Goal: Complete application form: Complete application form

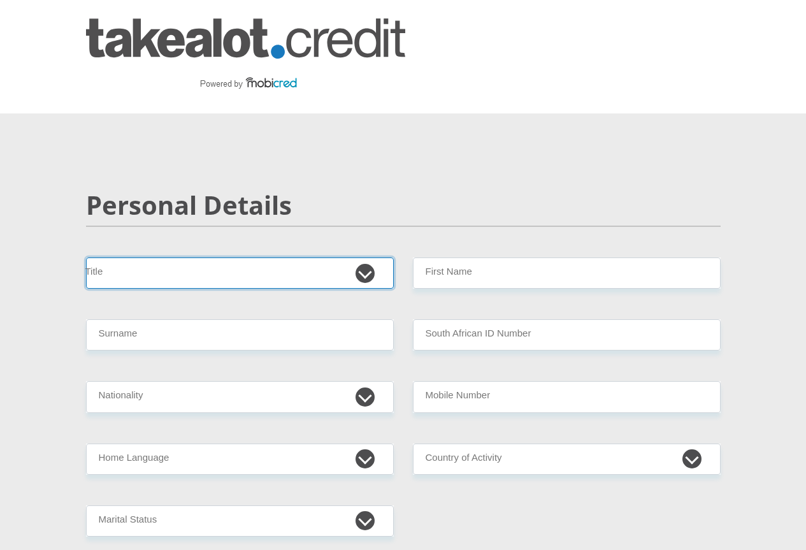
click at [192, 258] on select "Mr Ms Mrs Dr [PERSON_NAME]" at bounding box center [240, 273] width 308 height 31
select select "Mrs"
click at [86, 258] on select "Mr Ms Mrs Dr [PERSON_NAME]" at bounding box center [240, 273] width 308 height 31
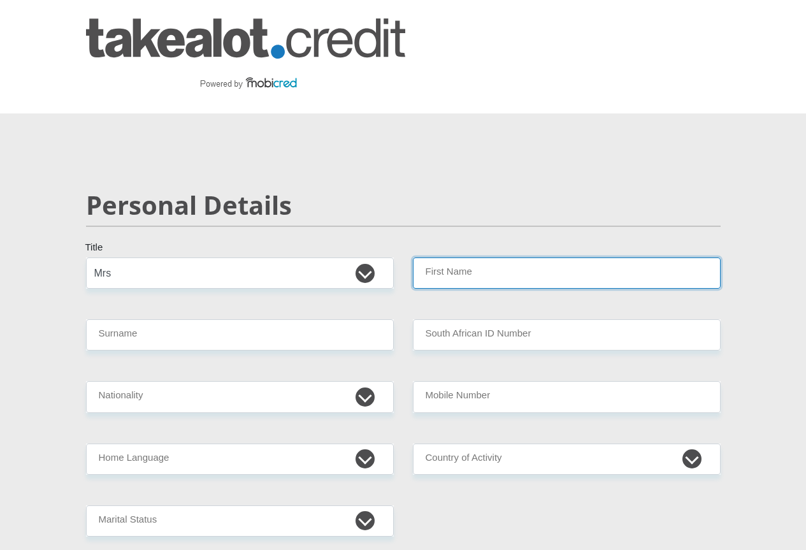
click at [464, 258] on input "First Name" at bounding box center [567, 273] width 308 height 31
type input "Shelley"
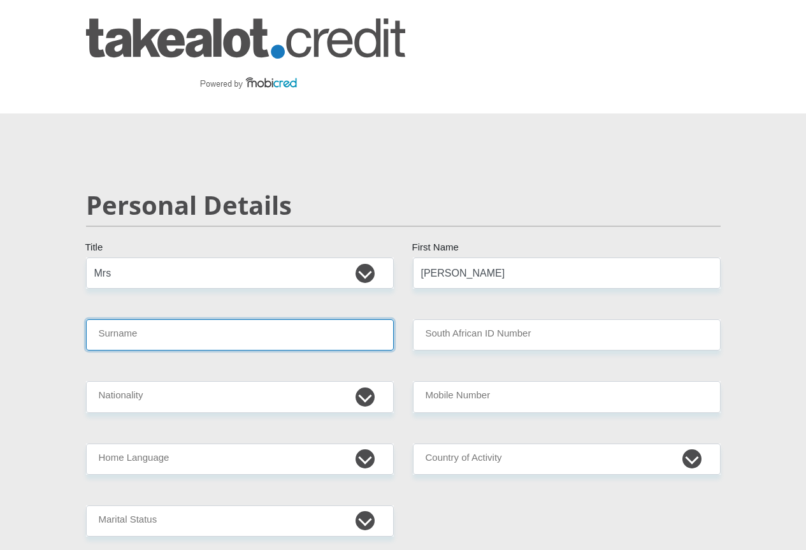
click at [232, 319] on input "Surname" at bounding box center [240, 334] width 308 height 31
type input "Terblanche"
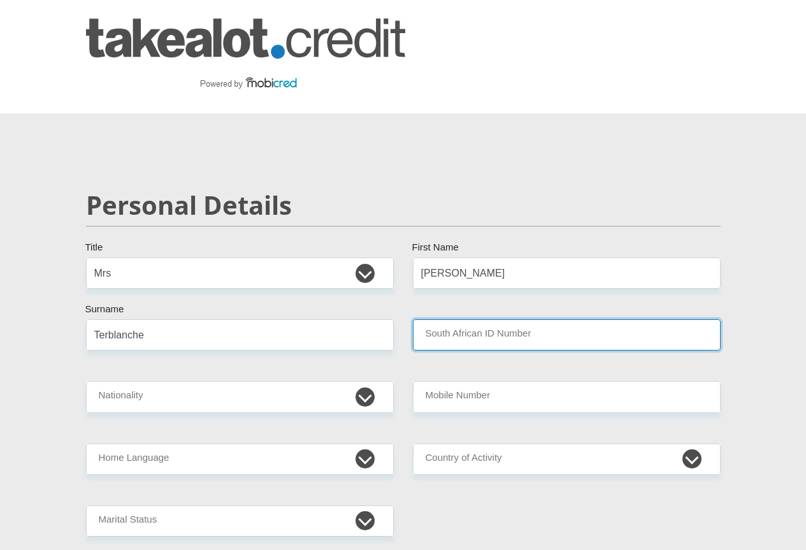
click at [490, 319] on input "South African ID Number" at bounding box center [567, 334] width 308 height 31
type input "8509190199085"
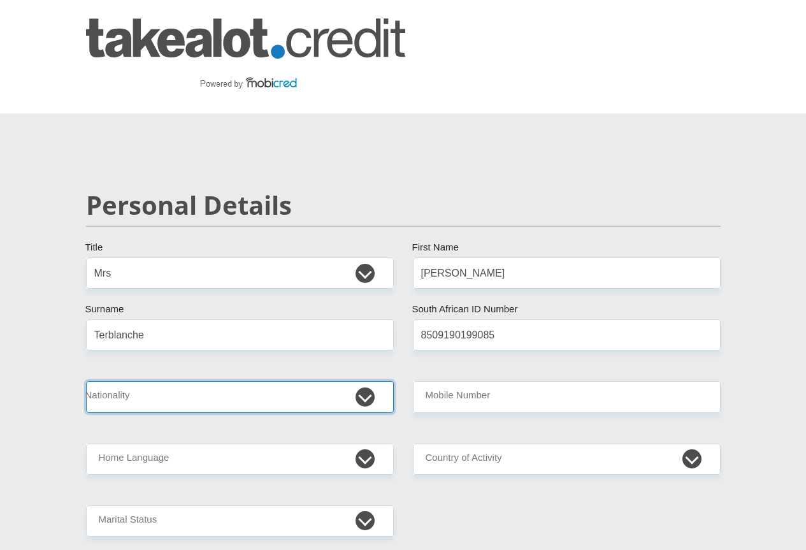
click at [358, 381] on select "South Africa Afghanistan Aland Islands Albania Algeria America Samoa American V…" at bounding box center [240, 396] width 308 height 31
select select "ZAF"
click at [86, 381] on select "South Africa Afghanistan Aland Islands Albania Algeria America Samoa American V…" at bounding box center [240, 396] width 308 height 31
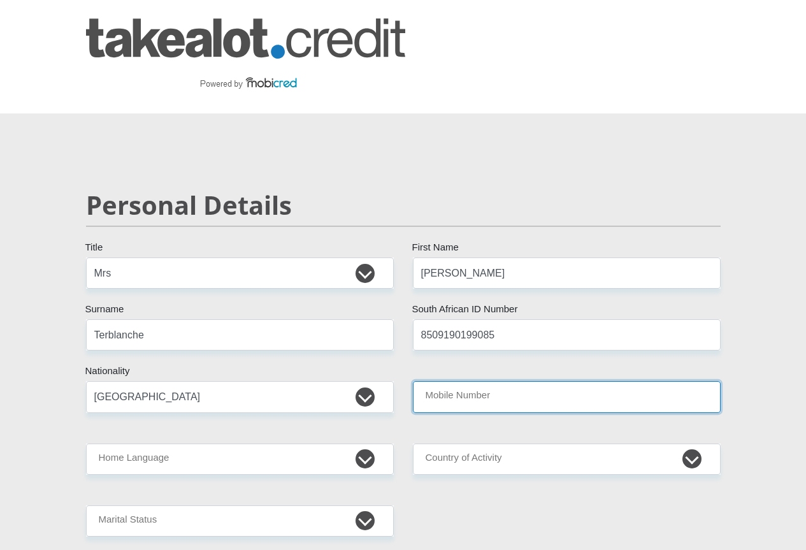
click at [627, 381] on input "Mobile Number" at bounding box center [567, 396] width 308 height 31
type input "0828205769"
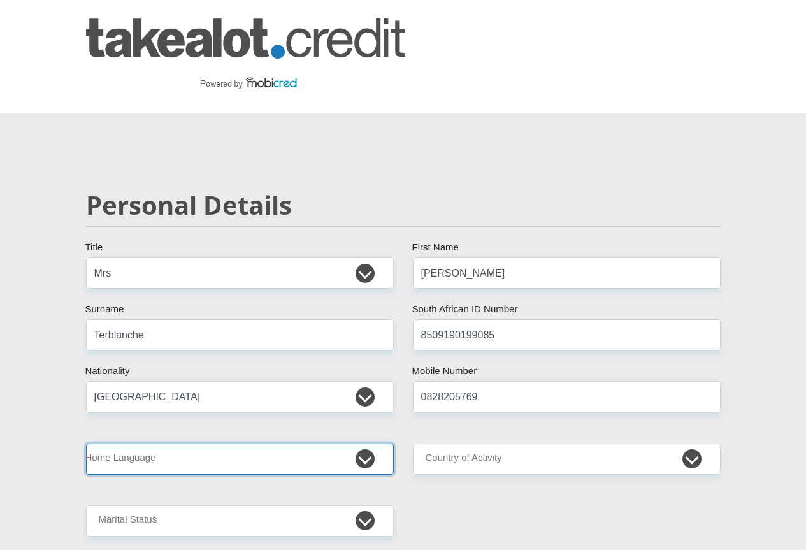
click at [364, 444] on select "Afrikaans English Sepedi South Ndebele Southern Sotho Swati Tsonga Tswana Venda…" at bounding box center [240, 459] width 308 height 31
select select "eng"
click at [86, 444] on select "Afrikaans English Sepedi South Ndebele Southern Sotho Swati Tsonga Tswana Venda…" at bounding box center [240, 459] width 308 height 31
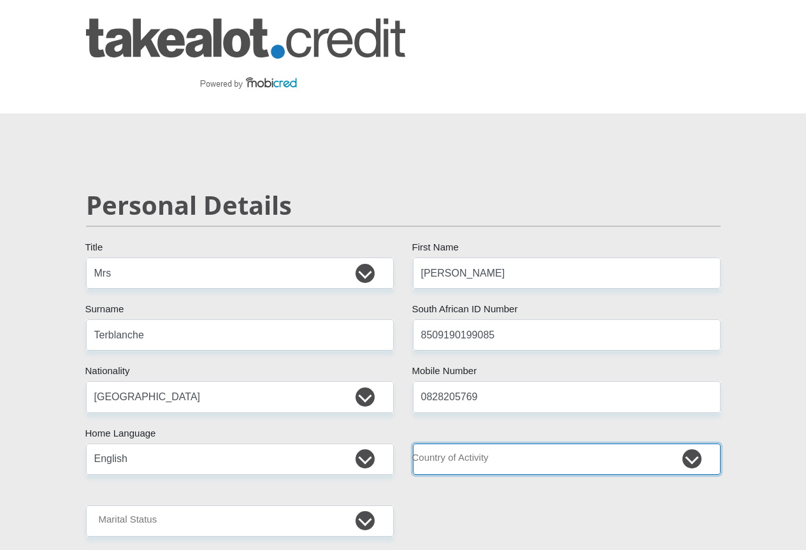
click at [630, 444] on select "South Africa Afghanistan Aland Islands Albania Algeria America Samoa American V…" at bounding box center [567, 459] width 308 height 31
select select "ZAF"
click at [413, 444] on select "South Africa Afghanistan Aland Islands Albania Algeria America Samoa American V…" at bounding box center [567, 459] width 308 height 31
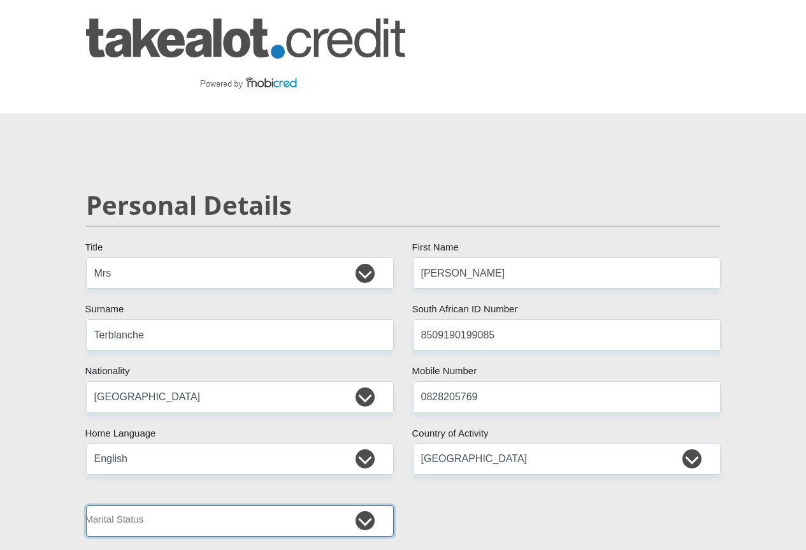
click at [214, 505] on select "Married ANC Single Divorced Widowed Married COP or Customary Law" at bounding box center [240, 520] width 308 height 31
select select "1"
click at [86, 505] on select "Married ANC Single Divorced Widowed Married COP or Customary Law" at bounding box center [240, 520] width 308 height 31
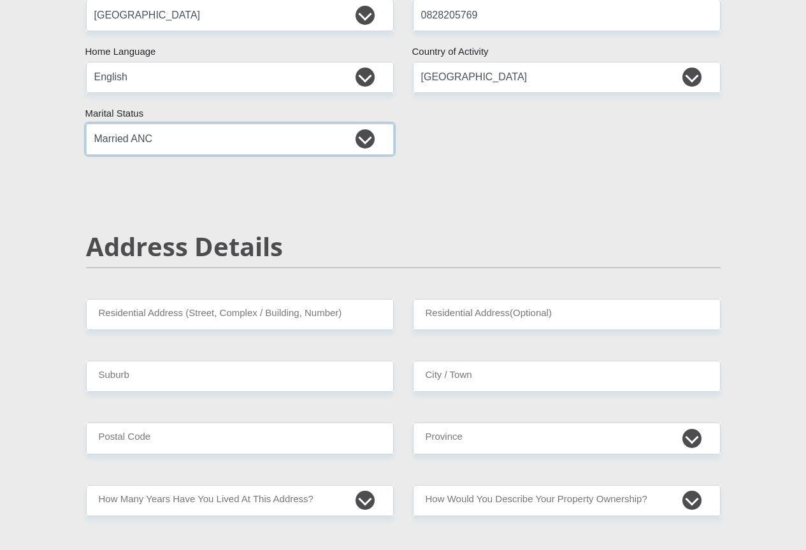
scroll to position [382, 0]
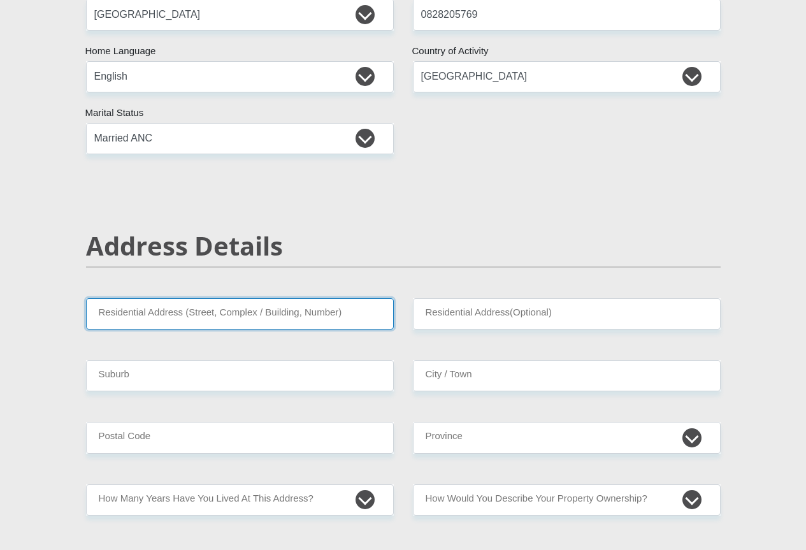
click at [184, 298] on input "Residential Address (Street, Complex / Building, Number)" at bounding box center [240, 313] width 308 height 31
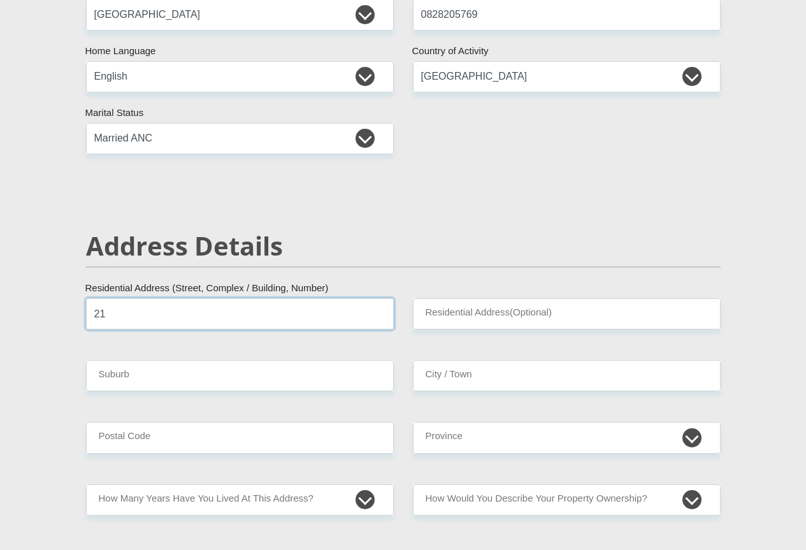
type input "2"
type input "21 Pinnacle Park Stinkhout Street"
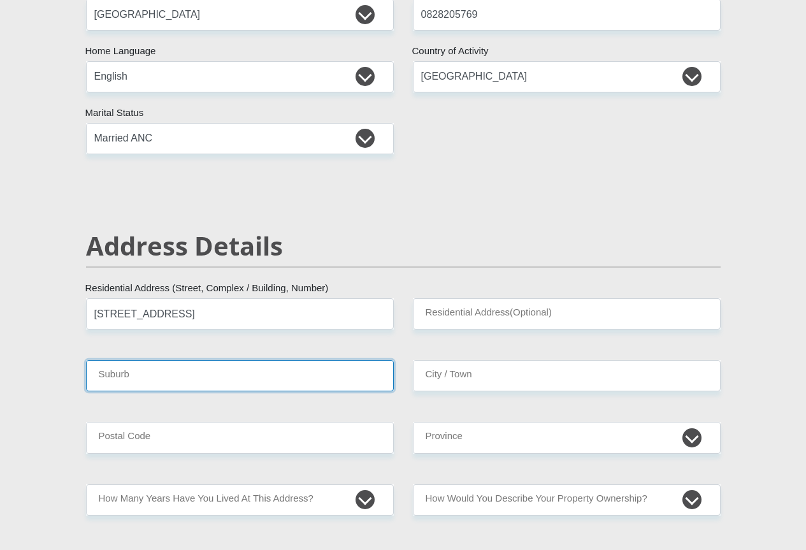
click at [127, 360] on input "Suburb" at bounding box center [240, 375] width 308 height 31
type input "h"
type input "Heiderand"
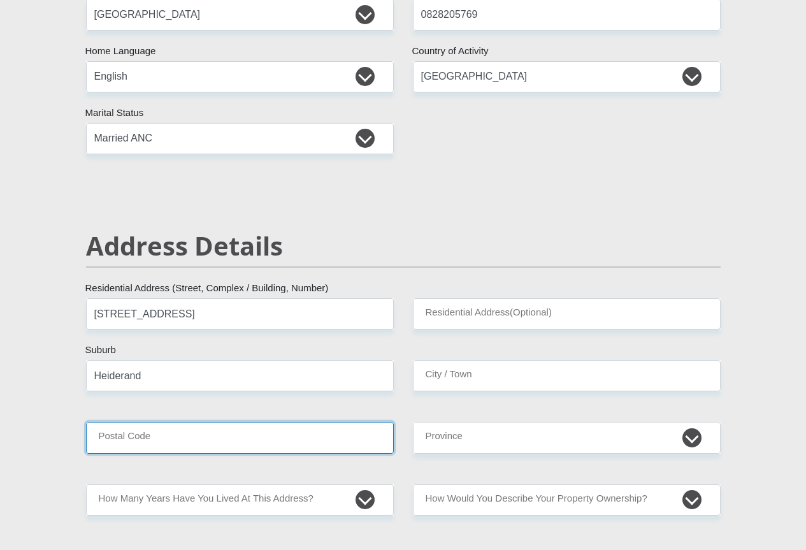
click at [117, 422] on input "Postal Code" at bounding box center [240, 437] width 308 height 31
type input "6506"
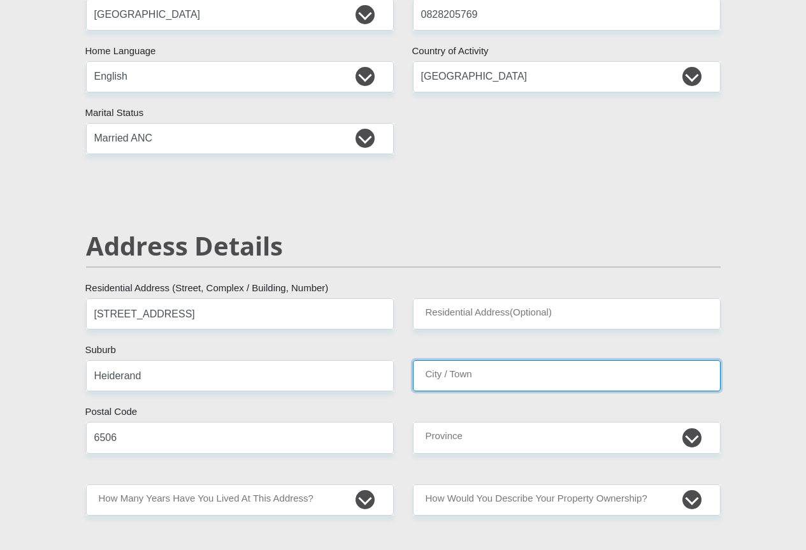
click at [497, 360] on input "City / Town" at bounding box center [567, 375] width 308 height 31
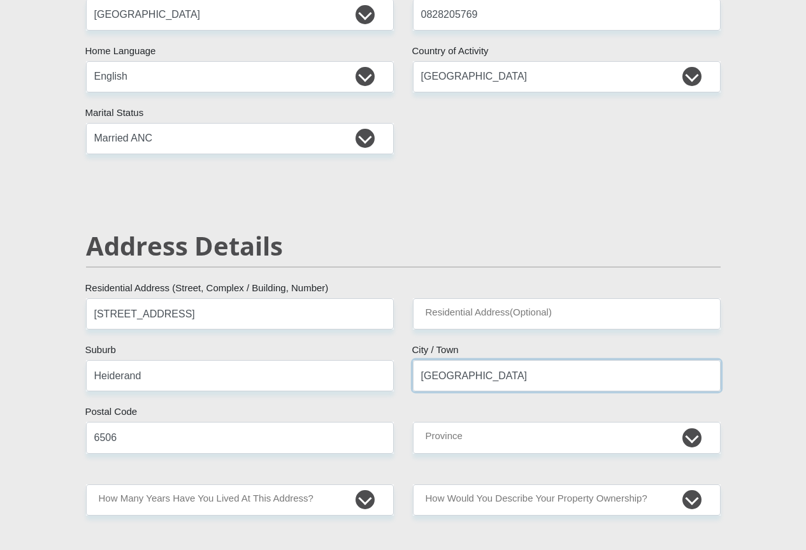
type input "Mossel Bay"
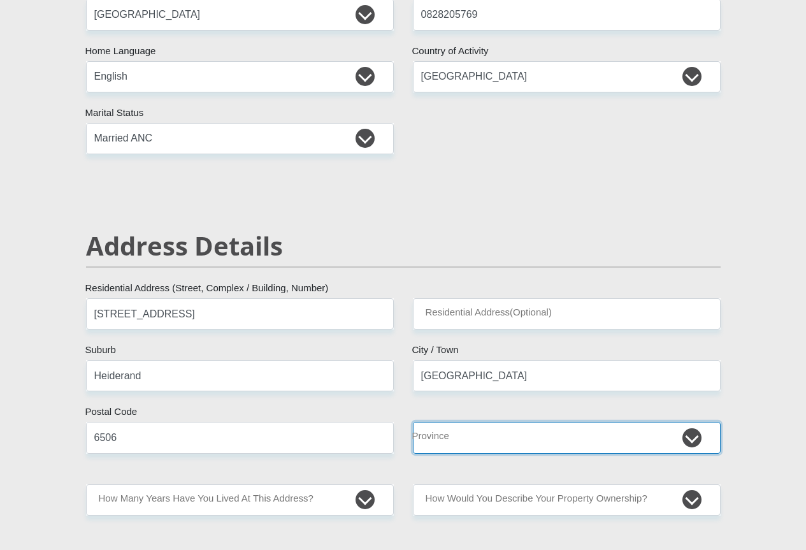
click at [466, 422] on select "Eastern Cape Free State Gauteng KwaZulu-Natal Limpopo Mpumalanga Northern Cape …" at bounding box center [567, 437] width 308 height 31
select select "Western Cape"
click at [413, 422] on select "Eastern Cape Free State Gauteng KwaZulu-Natal Limpopo Mpumalanga Northern Cape …" at bounding box center [567, 437] width 308 height 31
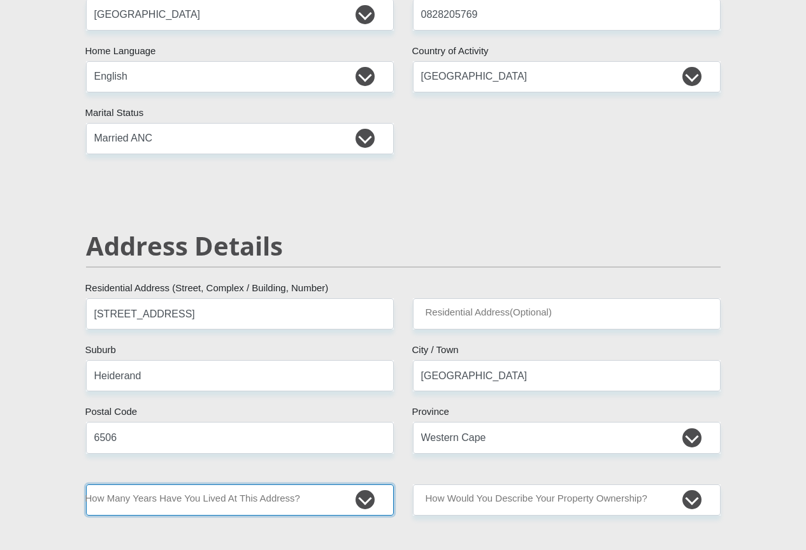
click at [363, 484] on select "less than 1 year 1-3 years 3-5 years 5+ years" at bounding box center [240, 499] width 308 height 31
select select "5"
click at [86, 484] on select "less than 1 year 1-3 years 3-5 years 5+ years" at bounding box center [240, 499] width 308 height 31
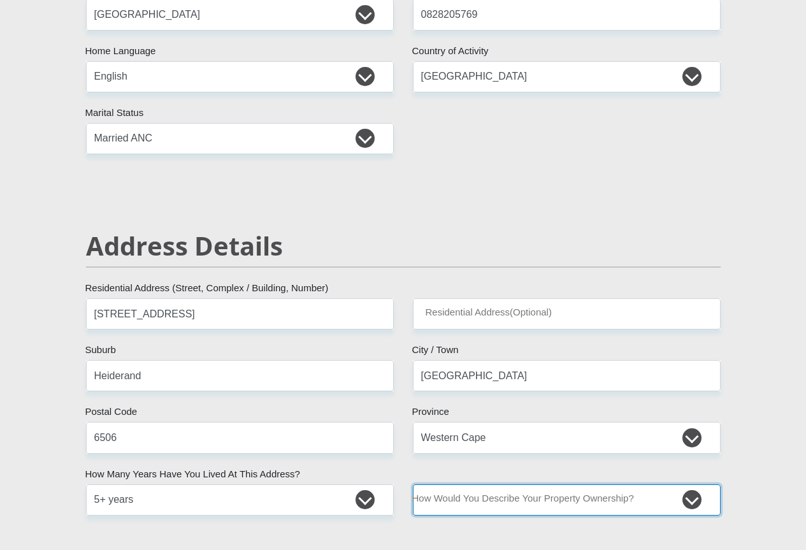
click at [690, 484] on select "Owned Rented Family Owned Company Dwelling" at bounding box center [567, 499] width 308 height 31
select select "parents"
click at [413, 484] on select "Owned Rented Family Owned Company Dwelling" at bounding box center [567, 499] width 308 height 31
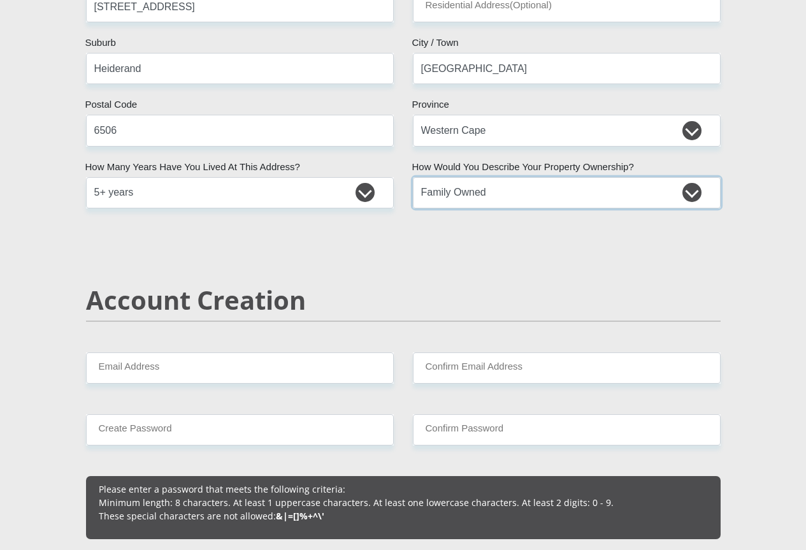
scroll to position [765, 0]
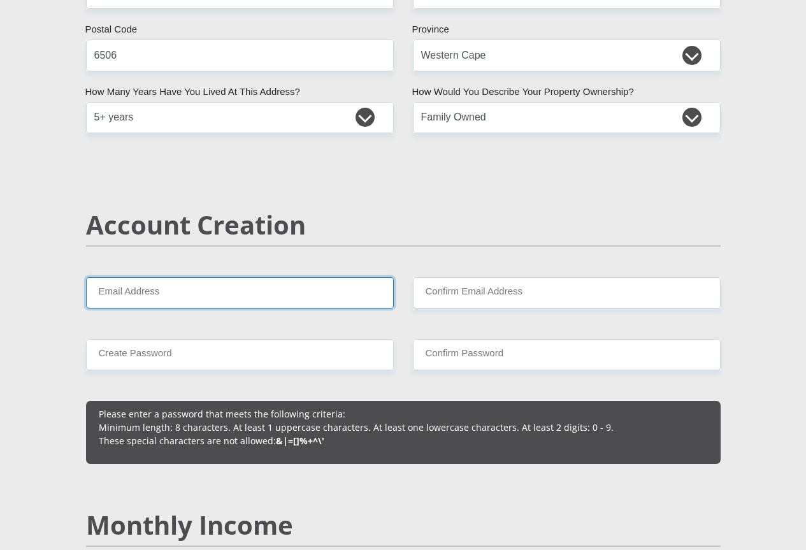
click at [145, 277] on input "Email Address" at bounding box center [240, 292] width 308 height 31
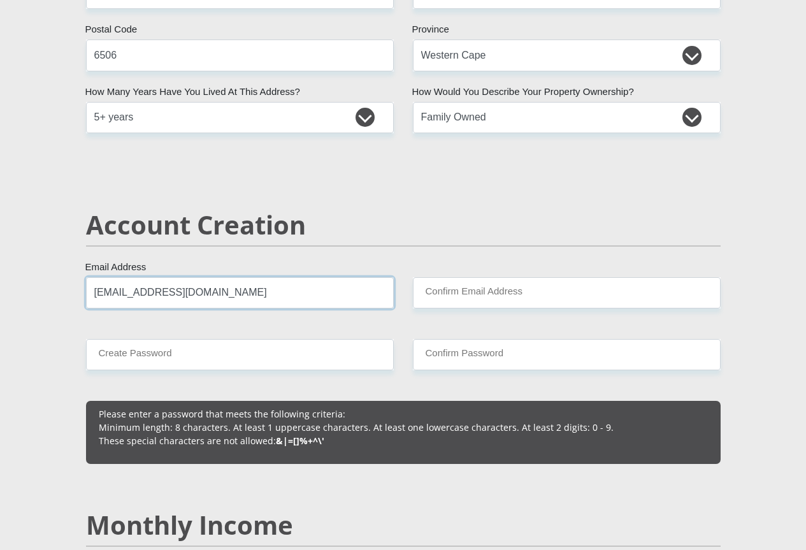
type input "sciocattishelley@gmail.com"
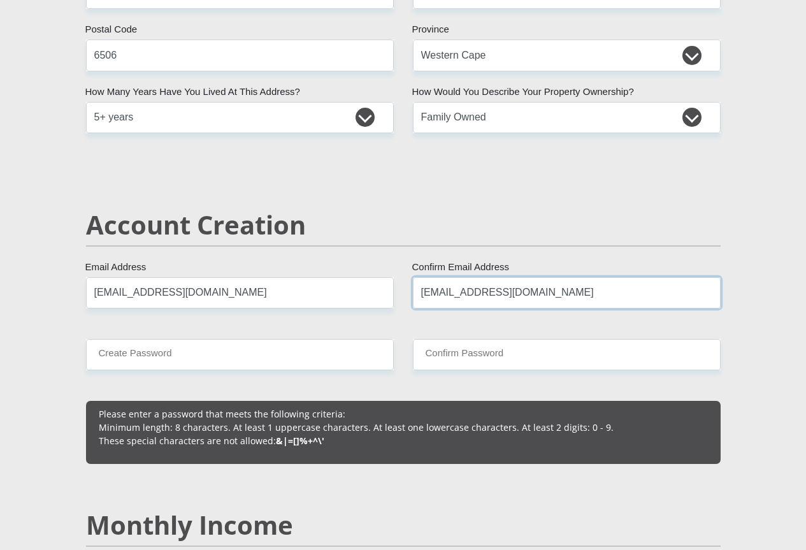
type input "sciocattishelley@gmail.com"
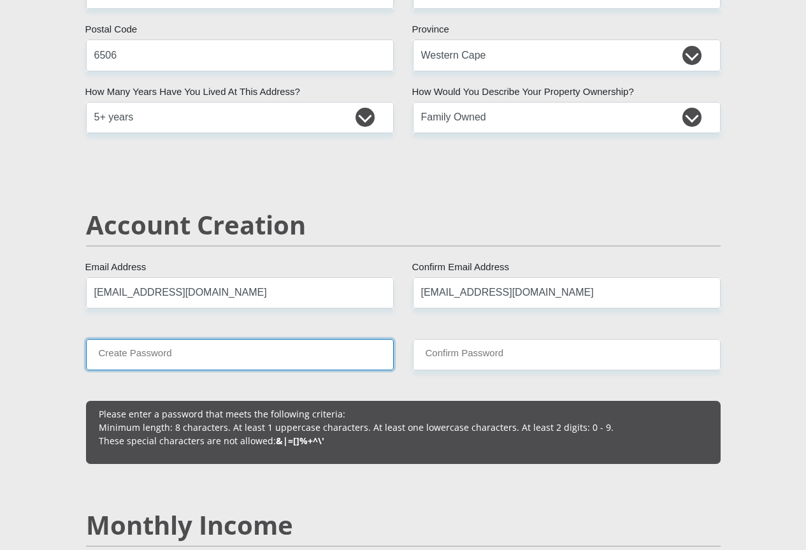
click at [110, 339] on input "Create Password" at bounding box center [240, 354] width 308 height 31
type input "Wolf1986!"
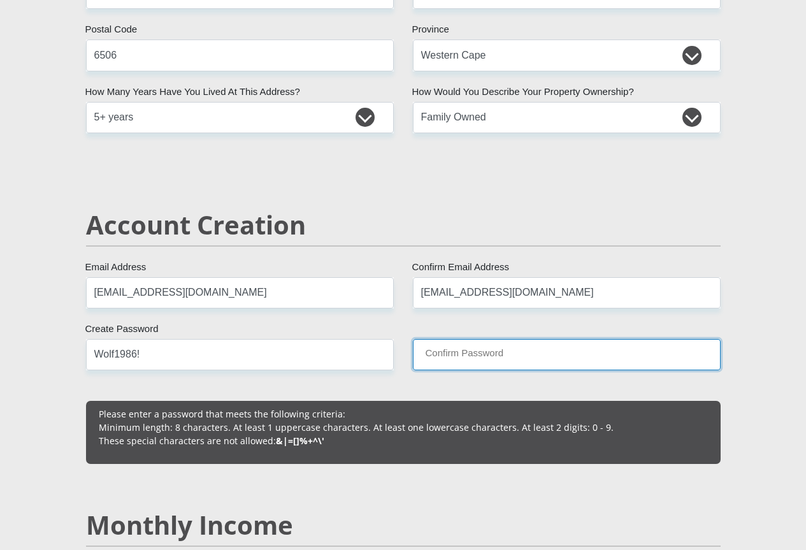
click at [460, 339] on input "Confirm Password" at bounding box center [567, 354] width 308 height 31
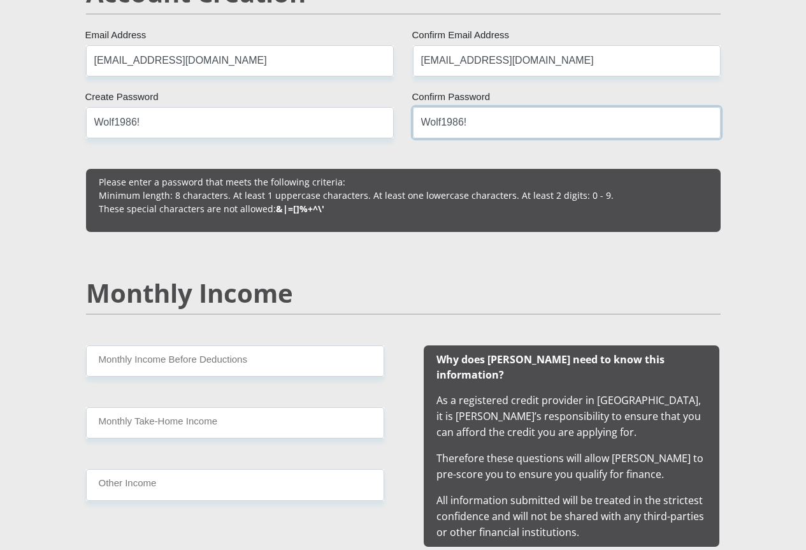
scroll to position [1020, 0]
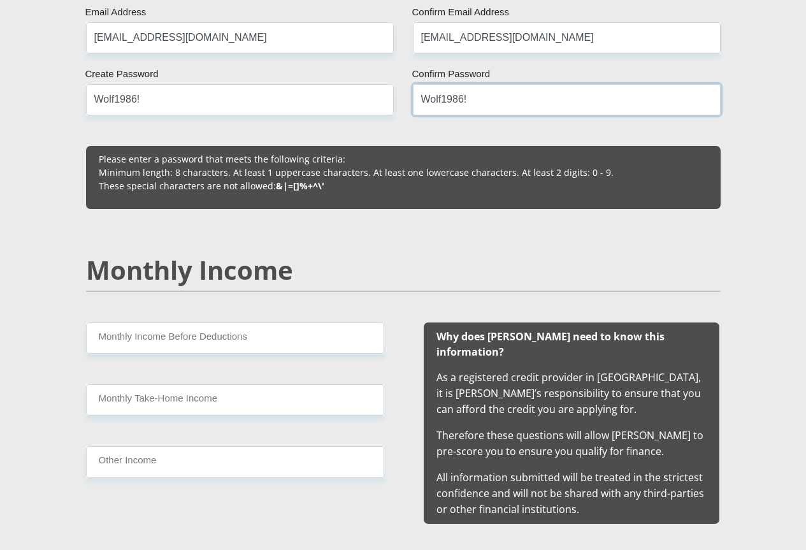
type input "Wolf1986!"
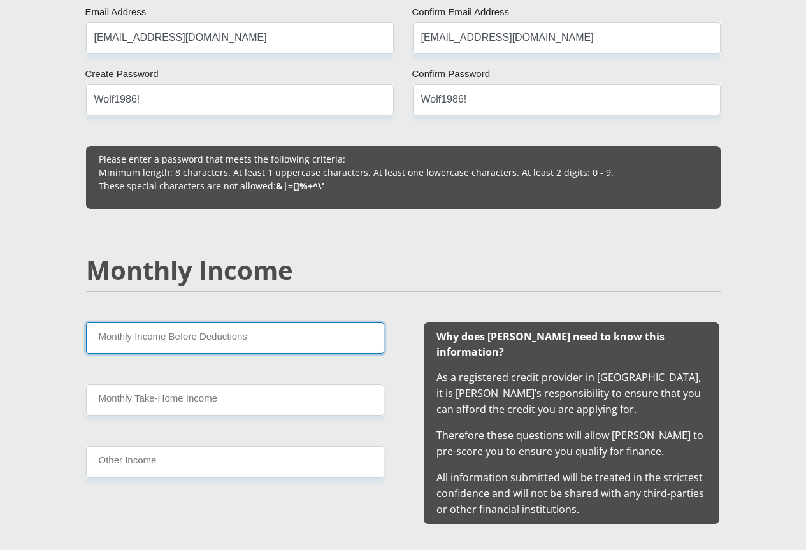
click at [229, 323] on input "Monthly Income Before Deductions" at bounding box center [235, 338] width 298 height 31
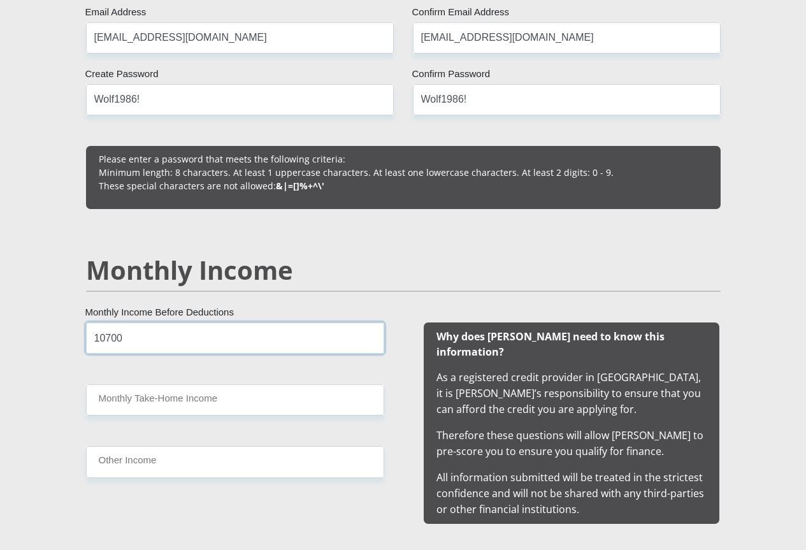
type input "10700"
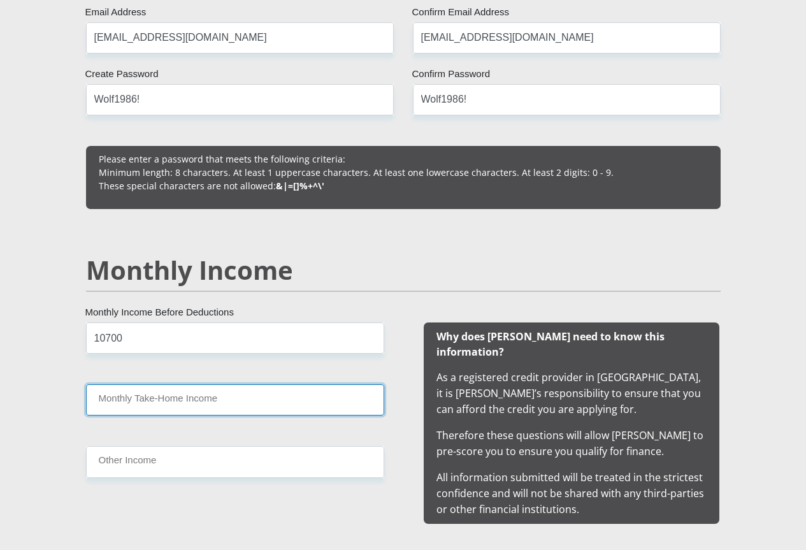
click at [171, 384] on input "Monthly Take-Home Income" at bounding box center [235, 399] width 298 height 31
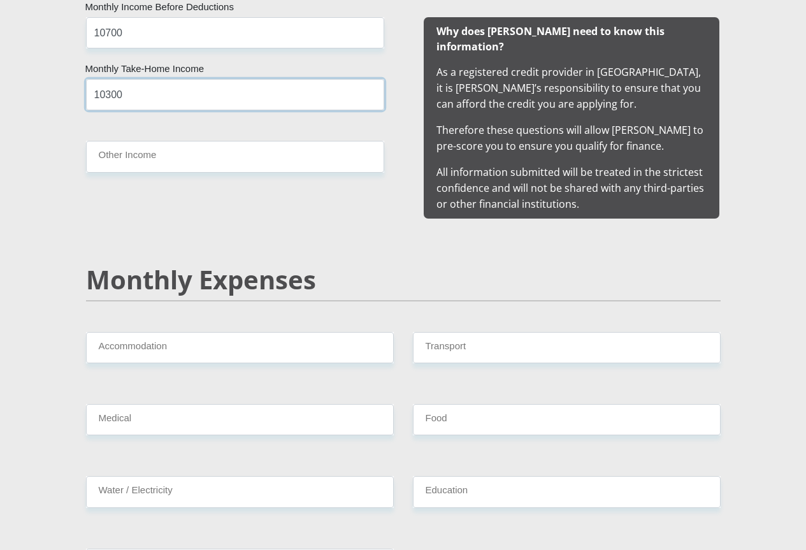
scroll to position [1339, 0]
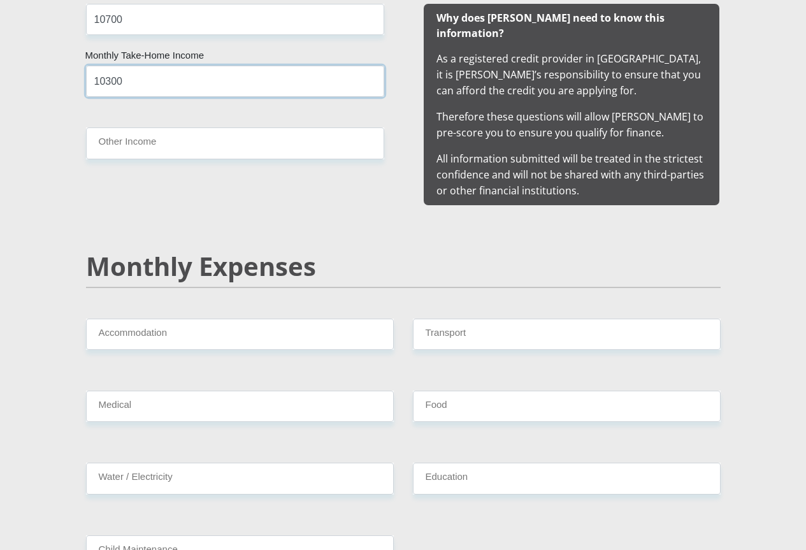
type input "10300"
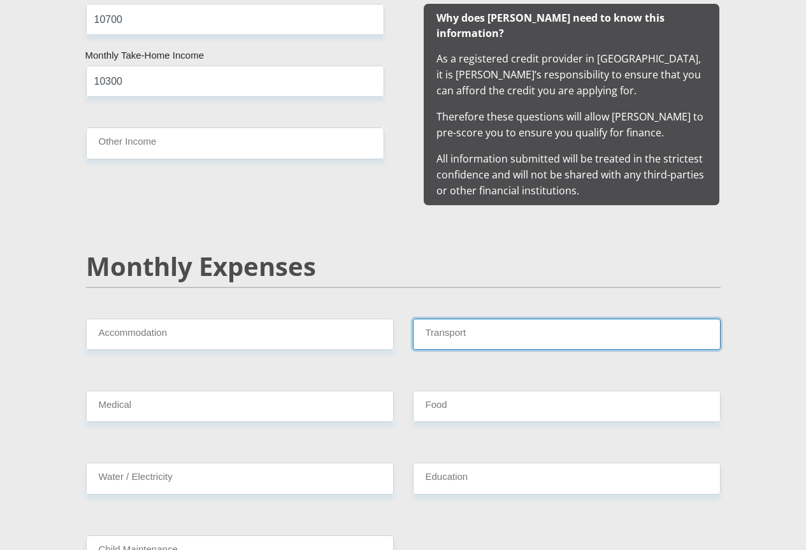
click at [461, 319] on input "Transport" at bounding box center [567, 334] width 308 height 31
type input "1000"
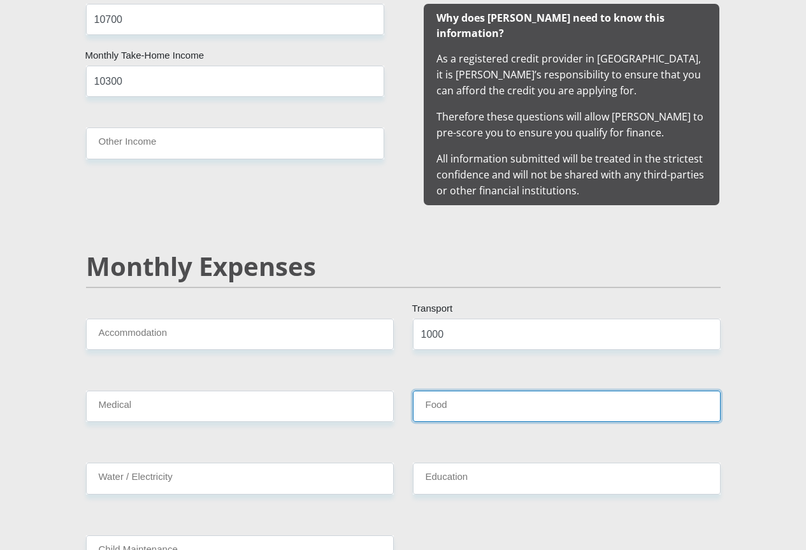
click at [443, 391] on input "Food" at bounding box center [567, 406] width 308 height 31
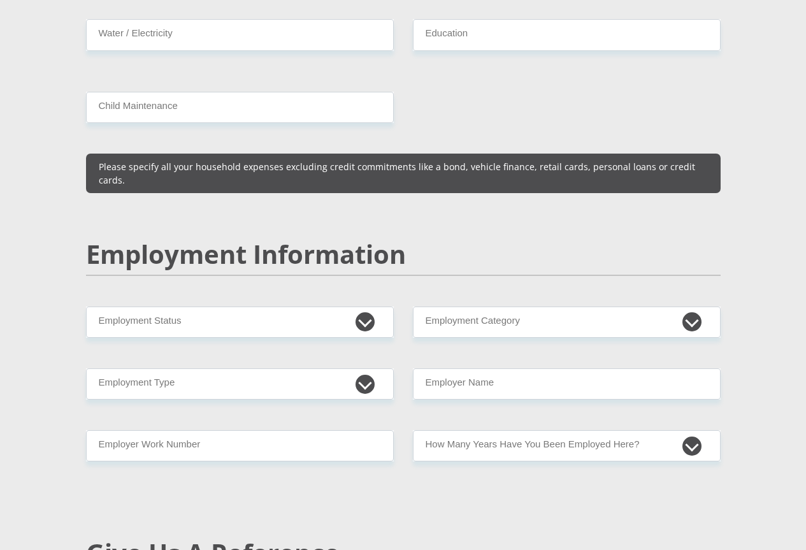
scroll to position [1785, 0]
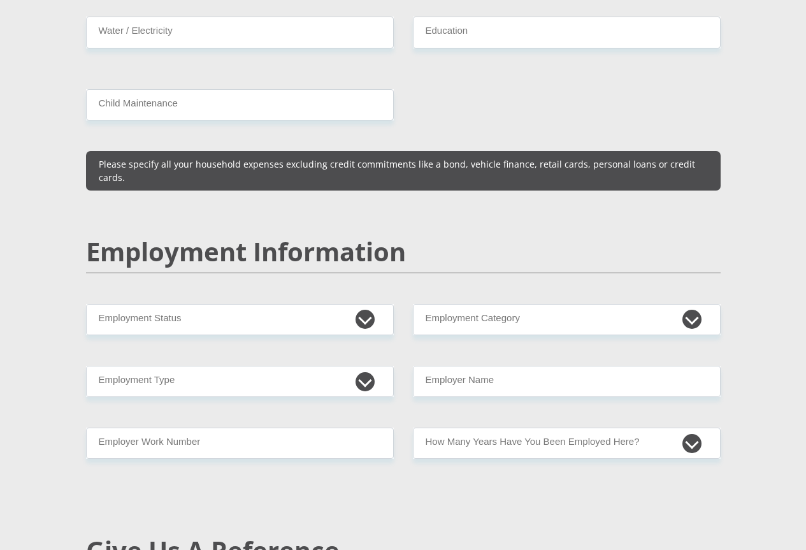
type input "1500"
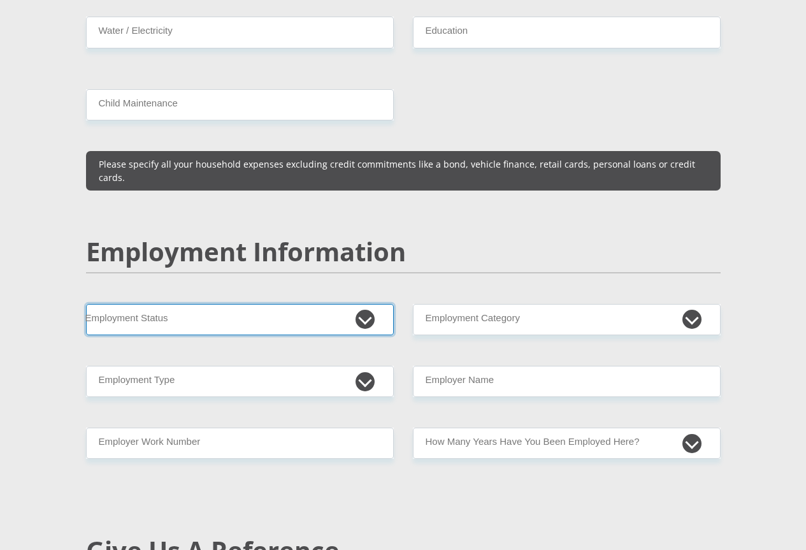
click at [316, 304] on select "Permanent/Full-time Part-time/Casual Contract Worker Self-Employed Housewife Re…" at bounding box center [240, 319] width 308 height 31
select select "1"
click at [86, 304] on select "Permanent/Full-time Part-time/Casual Contract Worker Self-Employed Housewife Re…" at bounding box center [240, 319] width 308 height 31
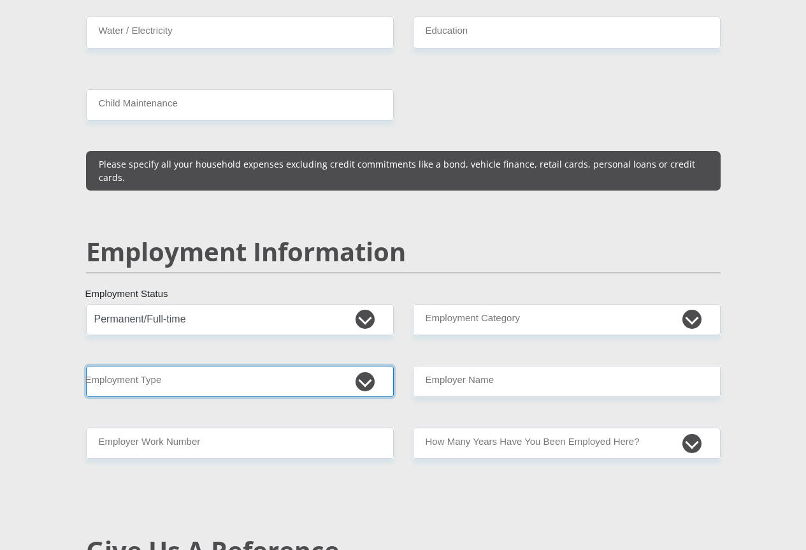
click at [304, 366] on select "College/Lecturer Craft Seller Creative Driver Executive Farmer Forces - Non Com…" at bounding box center [240, 381] width 308 height 31
select select "Office Staff/Clerk"
click at [86, 366] on select "College/Lecturer Craft Seller Creative Driver Executive Farmer Forces - Non Com…" at bounding box center [240, 381] width 308 height 31
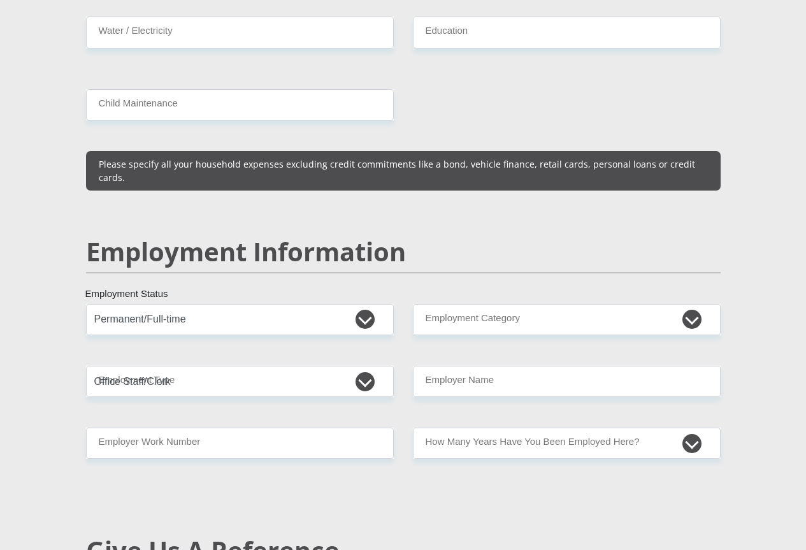
click at [152, 236] on div "Employment Information" at bounding box center [403, 270] width 654 height 68
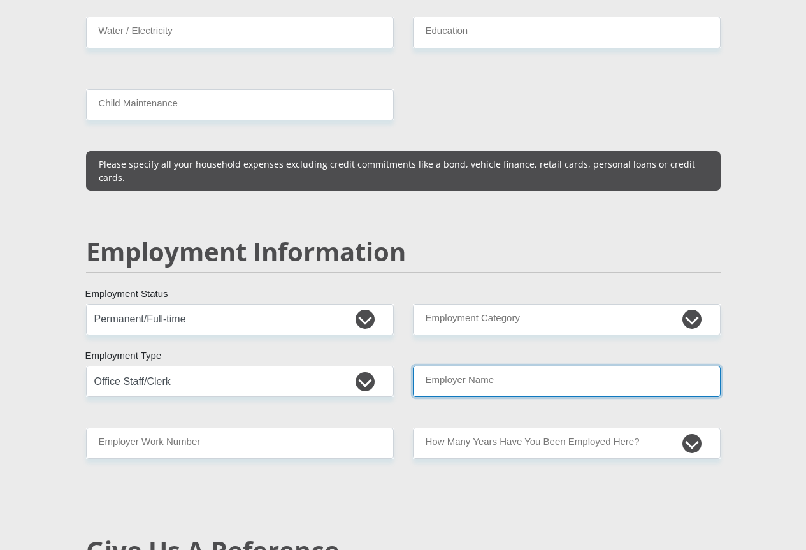
click at [604, 366] on input "Employer Name" at bounding box center [567, 381] width 308 height 31
type input "R"
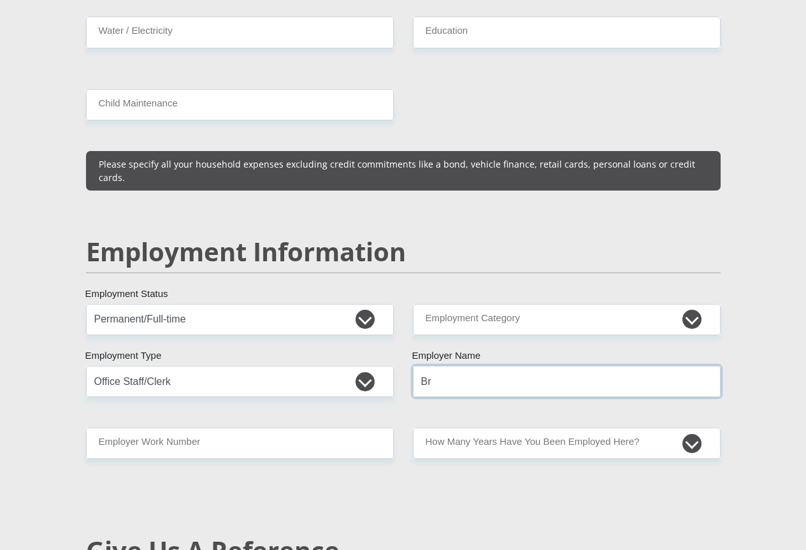
type input "B"
type input "Roger"
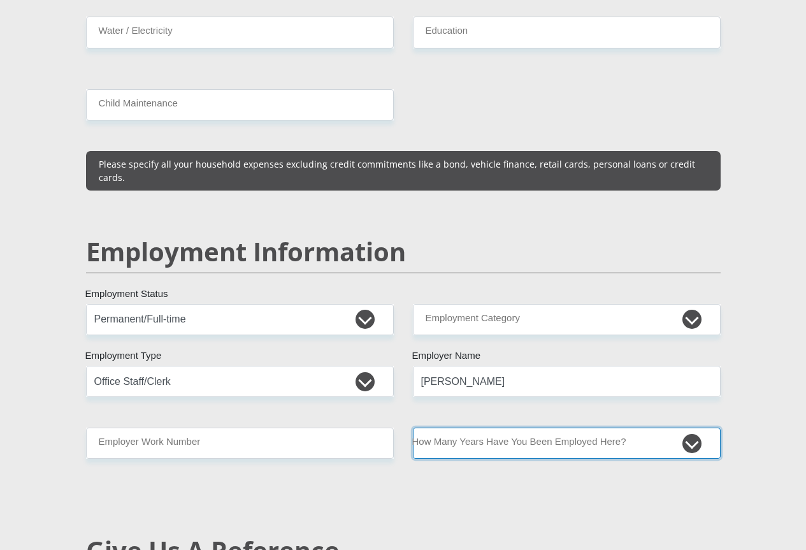
click at [690, 428] on select "less than 1 year 1-3 years 3-5 years 5+ years" at bounding box center [567, 443] width 308 height 31
select select "60"
click at [413, 428] on select "less than 1 year 1-3 years 3-5 years 5+ years" at bounding box center [567, 443] width 308 height 31
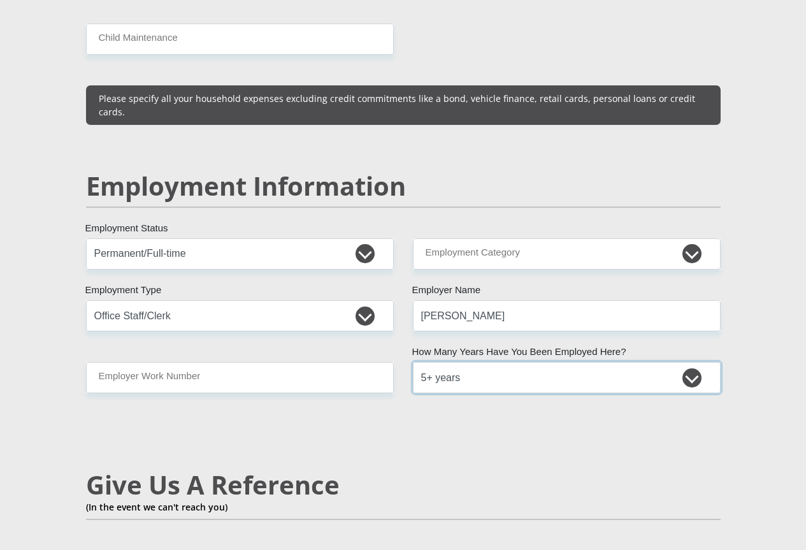
scroll to position [1976, 0]
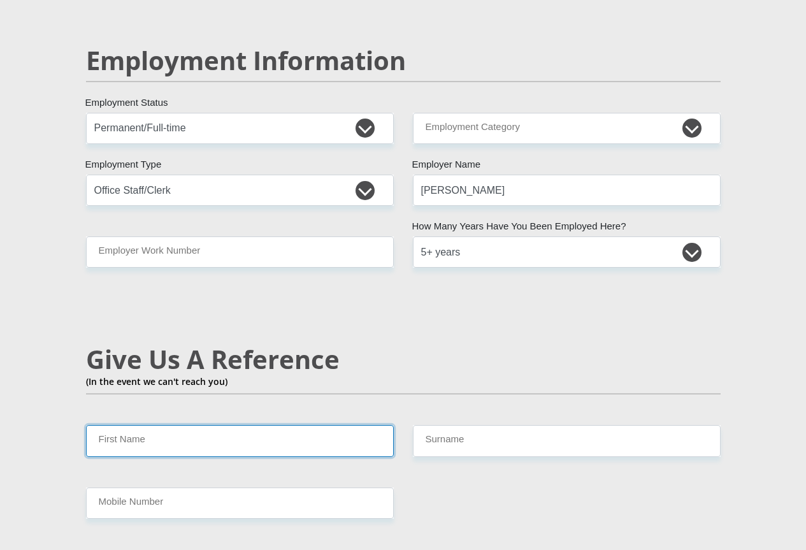
click at [248, 425] on input "First Name" at bounding box center [240, 440] width 308 height 31
type input "Tavia"
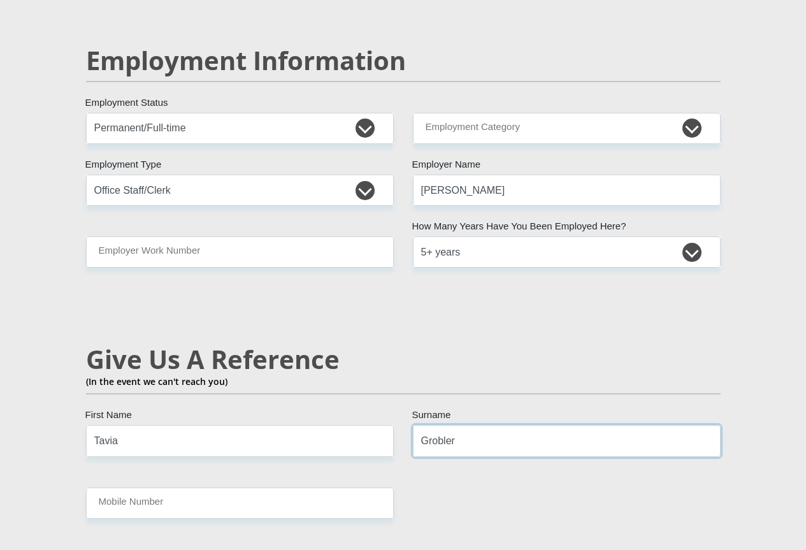
type input "Grobler"
click at [185, 488] on input "Mobile Number" at bounding box center [240, 503] width 308 height 31
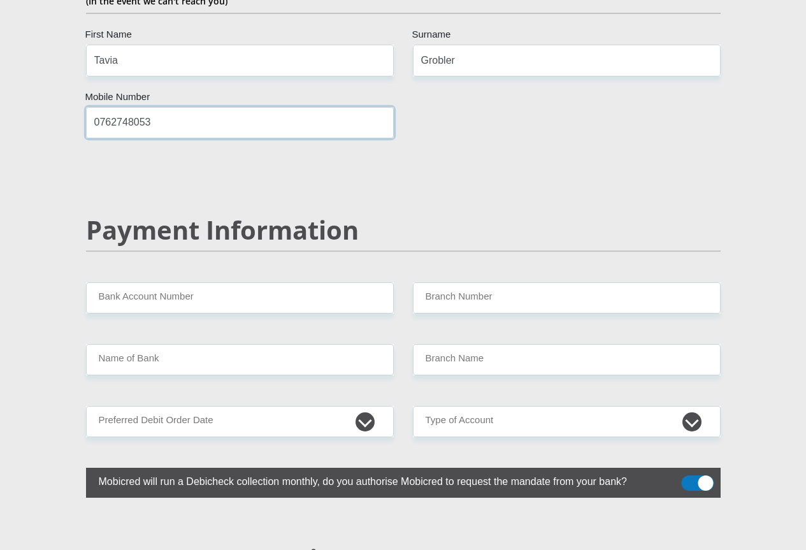
scroll to position [2358, 0]
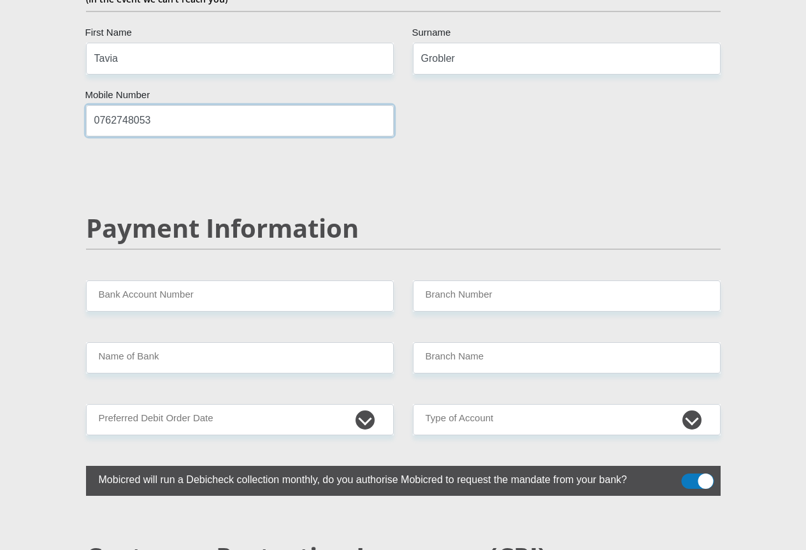
type input "0762748053"
click at [701, 474] on span at bounding box center [697, 481] width 33 height 15
click at [689, 477] on input "checkbox" at bounding box center [689, 477] width 0 height 0
click at [701, 474] on span at bounding box center [697, 481] width 33 height 15
click at [689, 477] on input "checkbox" at bounding box center [689, 477] width 0 height 0
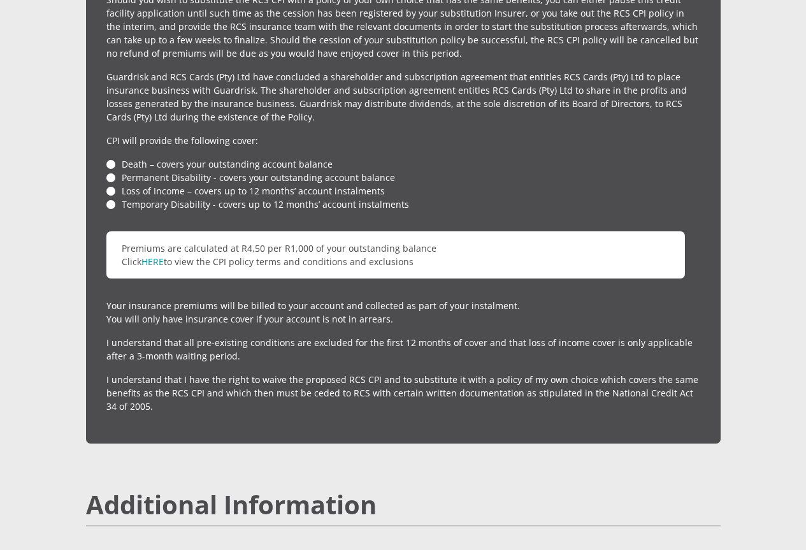
scroll to position [3060, 0]
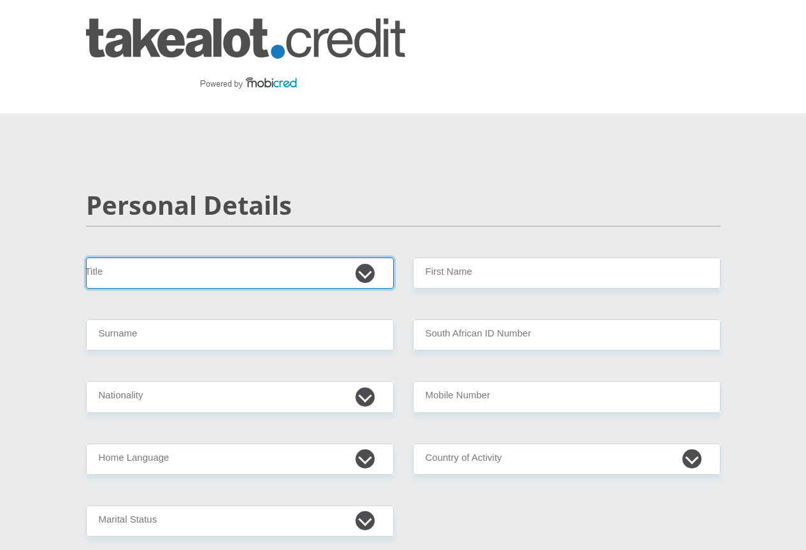
drag, startPoint x: 0, startPoint y: 0, endPoint x: 265, endPoint y: 226, distance: 347.7
click at [265, 258] on select "Mr Ms Mrs Dr [PERSON_NAME]" at bounding box center [240, 273] width 308 height 31
select select "Mrs"
click at [86, 258] on select "Mr Ms Mrs Dr Other" at bounding box center [240, 273] width 308 height 31
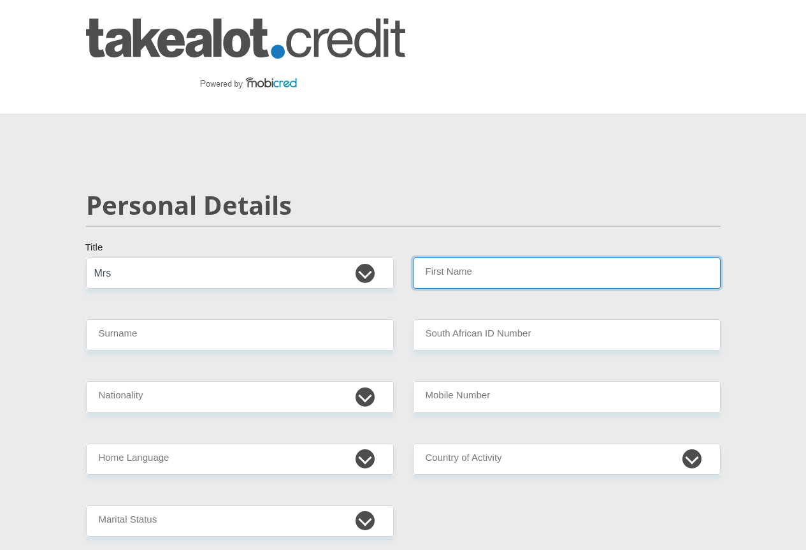
click at [429, 258] on input "First Name" at bounding box center [567, 273] width 308 height 31
type input "Shelley"
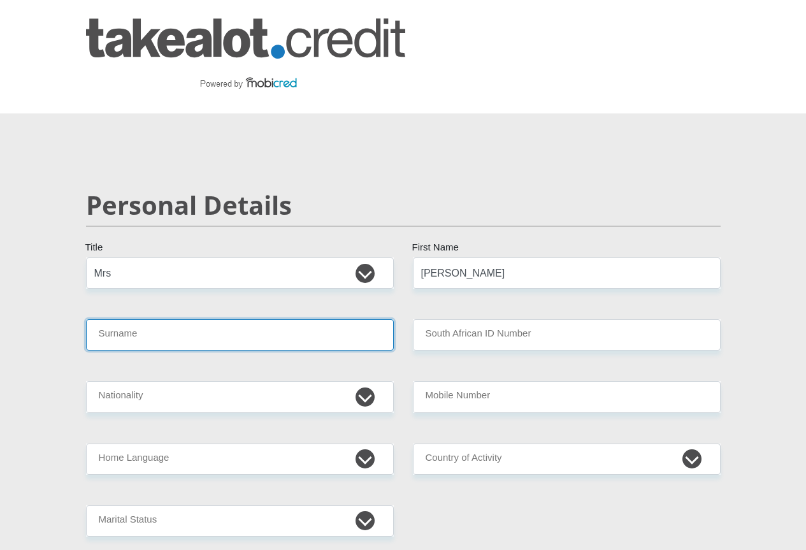
click at [215, 319] on input "Surname" at bounding box center [240, 334] width 308 height 31
type input "Terblanche"
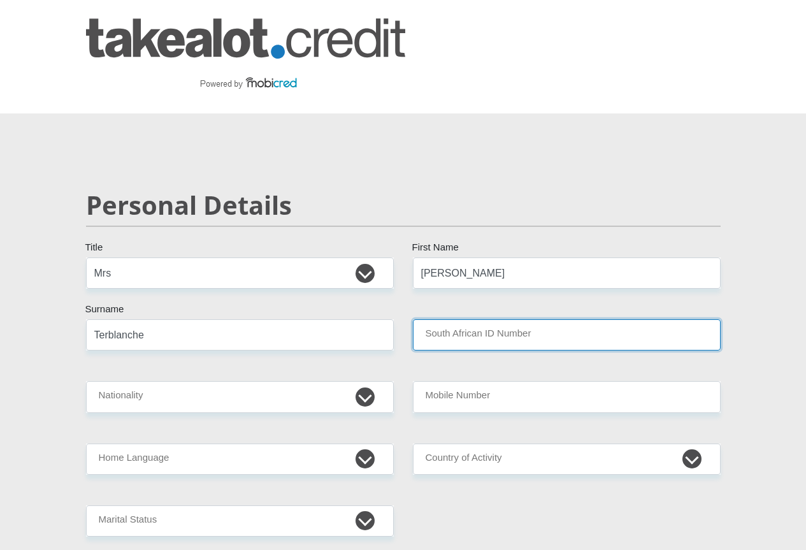
click at [477, 319] on input "South African ID Number" at bounding box center [567, 334] width 308 height 31
type input "8509190199085"
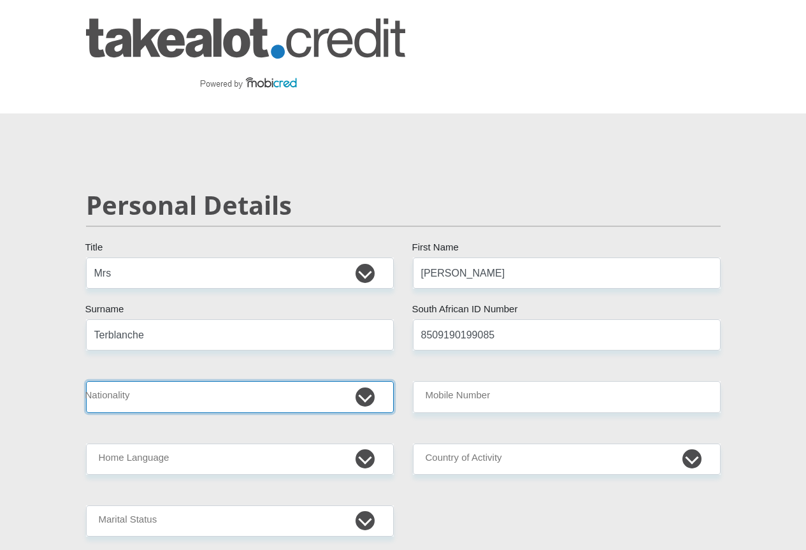
click at [305, 381] on select "South Africa Afghanistan Aland Islands Albania Algeria America Samoa American V…" at bounding box center [240, 396] width 308 height 31
select select "ZAF"
click at [86, 381] on select "South Africa Afghanistan Aland Islands Albania Algeria America Samoa American V…" at bounding box center [240, 396] width 308 height 31
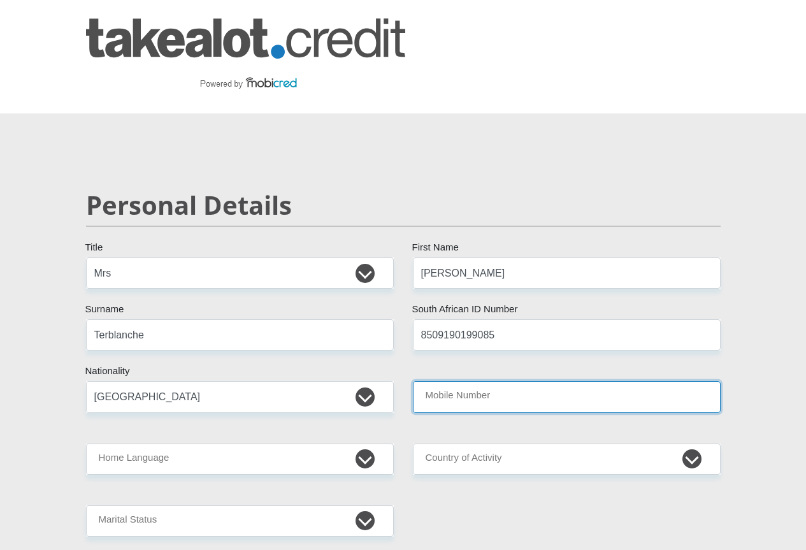
click at [555, 381] on input "Mobile Number" at bounding box center [567, 396] width 308 height 31
type input "0828205769"
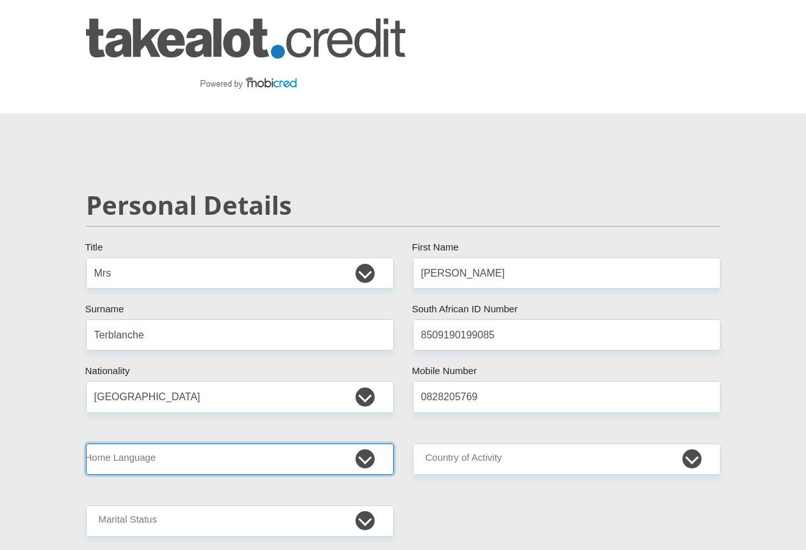
click at [266, 444] on select "Afrikaans English Sepedi South Ndebele Southern Sotho Swati Tsonga Tswana Venda…" at bounding box center [240, 459] width 308 height 31
select select "eng"
click at [86, 444] on select "Afrikaans English Sepedi South Ndebele Southern Sotho Swati Tsonga Tswana Venda…" at bounding box center [240, 459] width 308 height 31
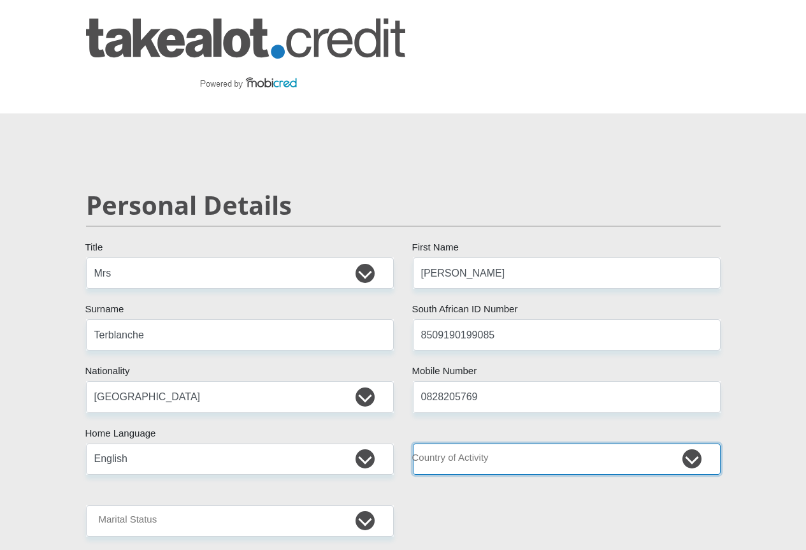
click at [607, 444] on select "South Africa Afghanistan Aland Islands Albania Algeria America Samoa American V…" at bounding box center [567, 459] width 308 height 31
select select "ZAF"
click at [413, 444] on select "South Africa Afghanistan Aland Islands Albania Algeria America Samoa American V…" at bounding box center [567, 459] width 308 height 31
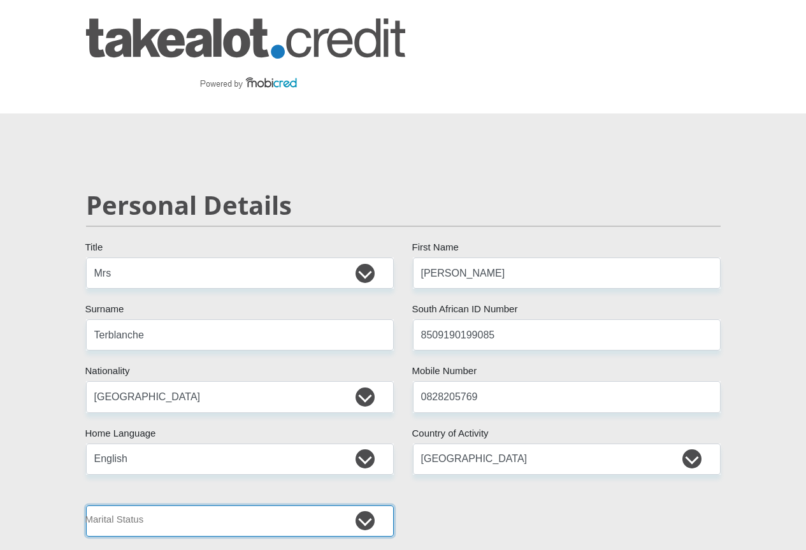
click at [187, 505] on select "Married ANC Single Divorced Widowed Married COP or Customary Law" at bounding box center [240, 520] width 308 height 31
select select "1"
click at [86, 505] on select "Married ANC Single Divorced Widowed Married COP or Customary Law" at bounding box center [240, 520] width 308 height 31
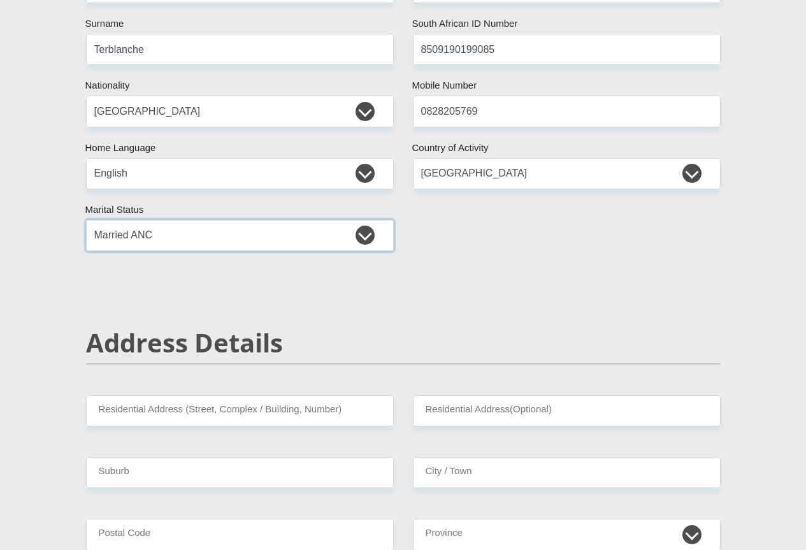
scroll to position [446, 0]
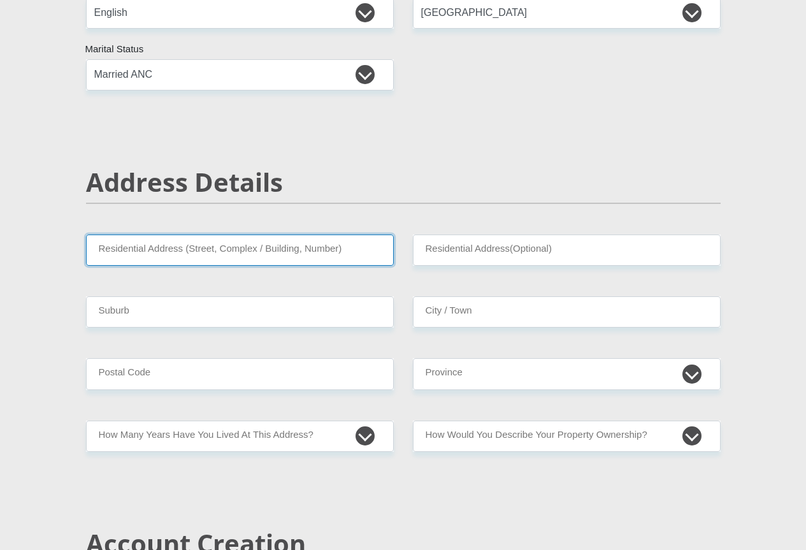
click at [172, 235] on input "Residential Address (Street, Complex / Building, Number)" at bounding box center [240, 250] width 308 height 31
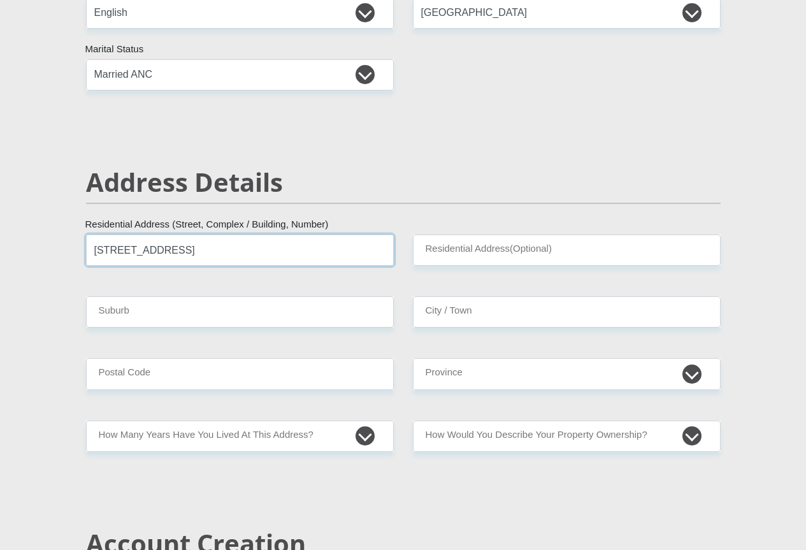
type input "21 Pinnacle Park Stinkhout Street"
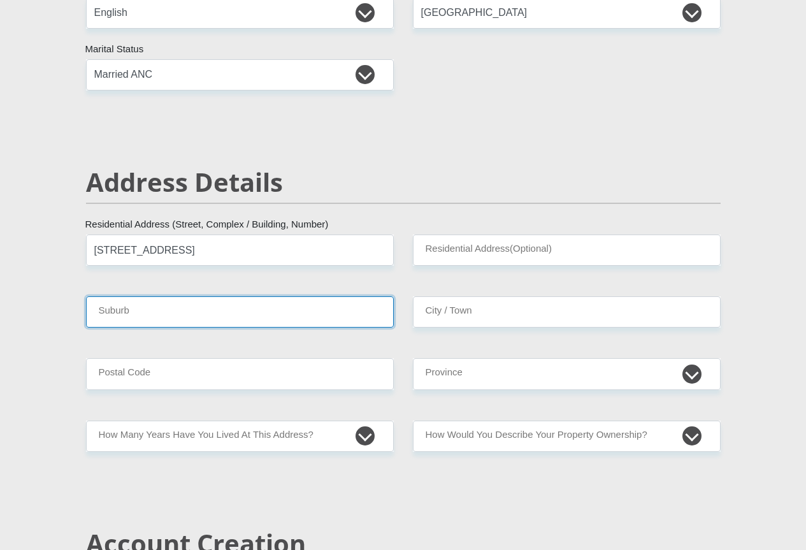
click at [203, 296] on input "Suburb" at bounding box center [240, 311] width 308 height 31
type input "Heiderand"
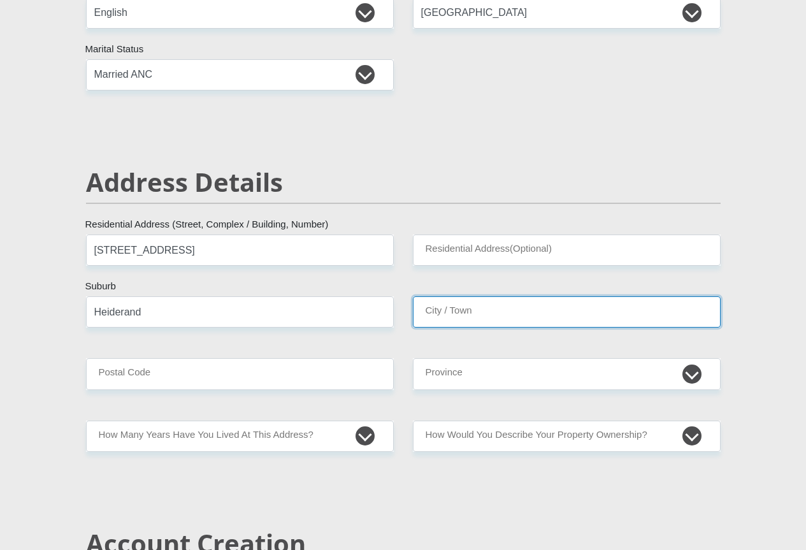
click at [512, 296] on input "City / Town" at bounding box center [567, 311] width 308 height 31
type input "Mossel Bay"
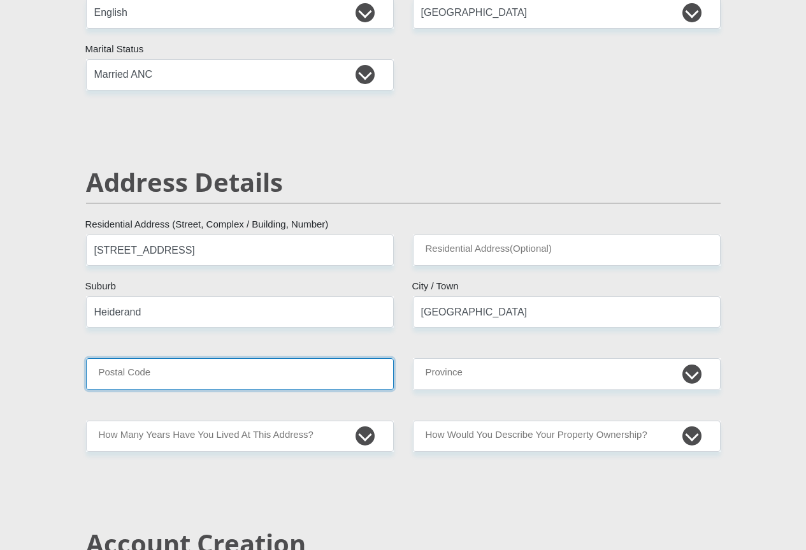
click at [306, 358] on input "Postal Code" at bounding box center [240, 373] width 308 height 31
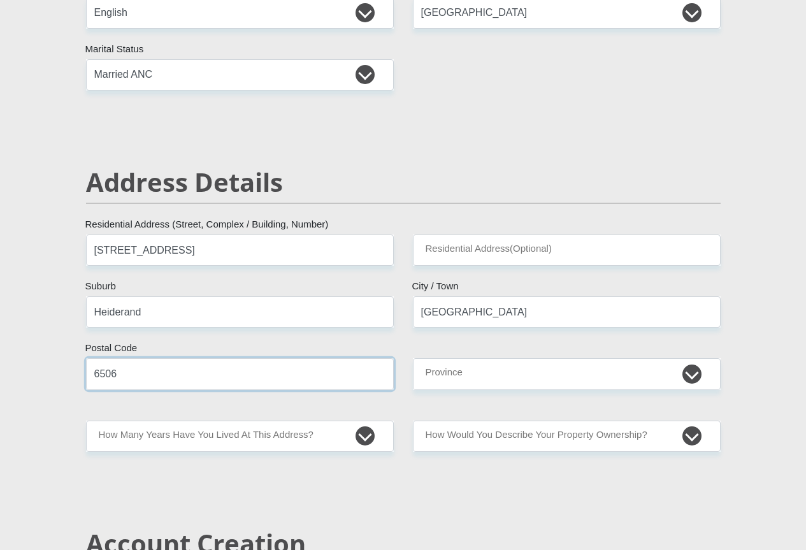
type input "6506"
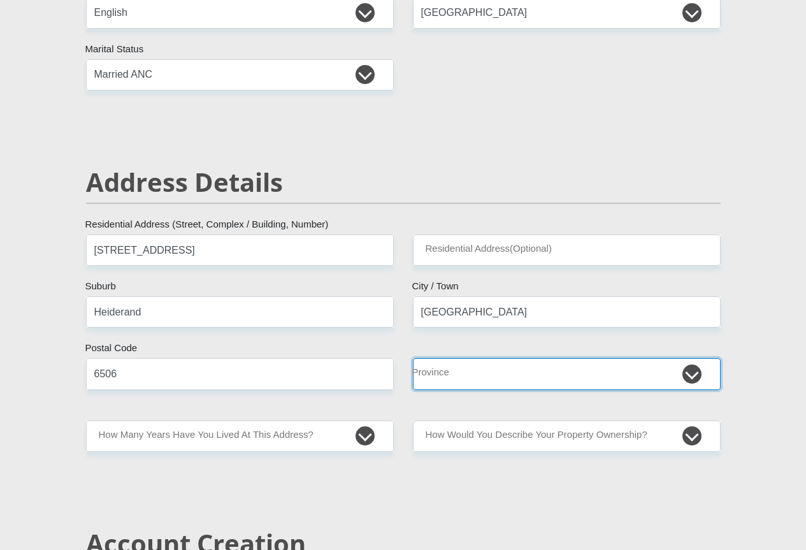
click at [607, 358] on select "Eastern Cape Free State Gauteng KwaZulu-Natal Limpopo Mpumalanga Northern Cape …" at bounding box center [567, 373] width 308 height 31
select select "Western Cape"
click at [413, 358] on select "Eastern Cape Free State Gauteng KwaZulu-Natal Limpopo Mpumalanga Northern Cape …" at bounding box center [567, 373] width 308 height 31
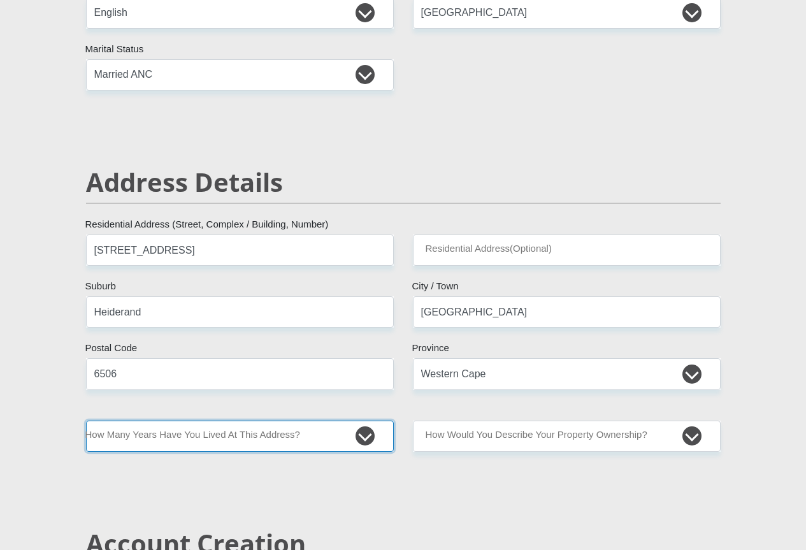
click at [335, 421] on select "less than 1 year 1-3 years 3-5 years 5+ years" at bounding box center [240, 436] width 308 height 31
select select "5"
click at [86, 421] on select "less than 1 year 1-3 years 3-5 years 5+ years" at bounding box center [240, 436] width 308 height 31
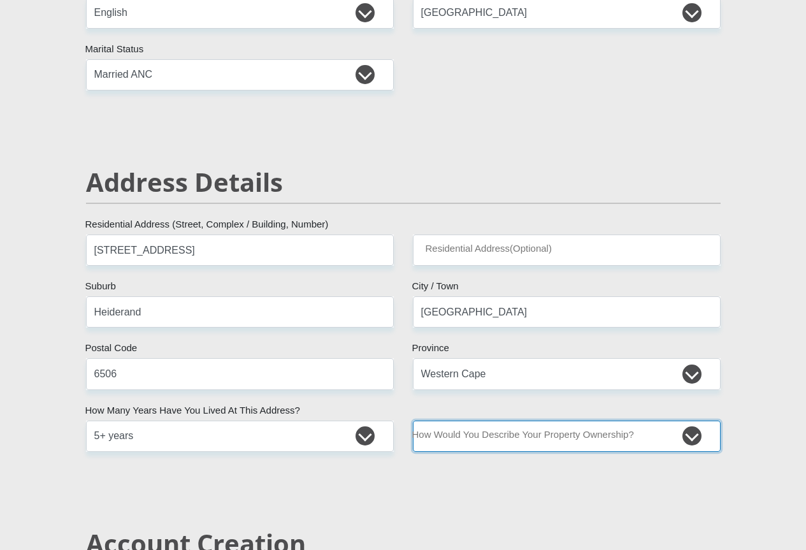
click at [687, 421] on select "Owned Rented Family Owned Company Dwelling" at bounding box center [567, 436] width 308 height 31
select select "parents"
click at [413, 421] on select "Owned Rented Family Owned Company Dwelling" at bounding box center [567, 436] width 308 height 31
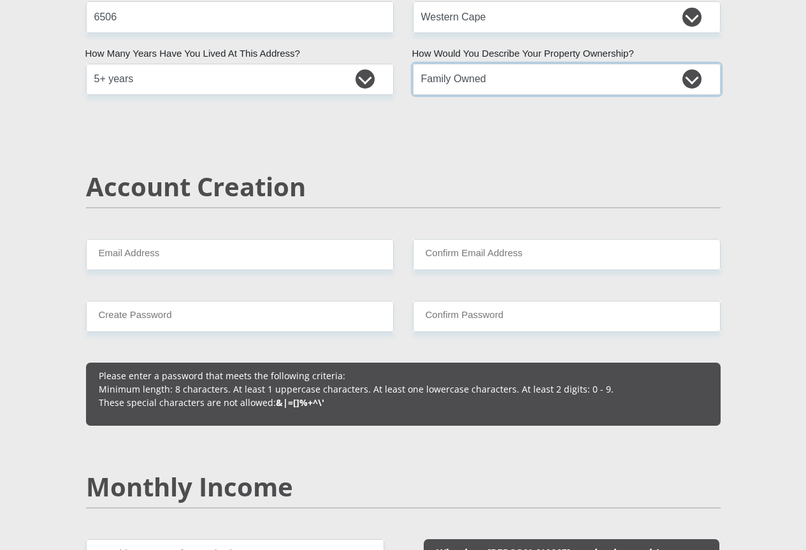
scroll to position [829, 0]
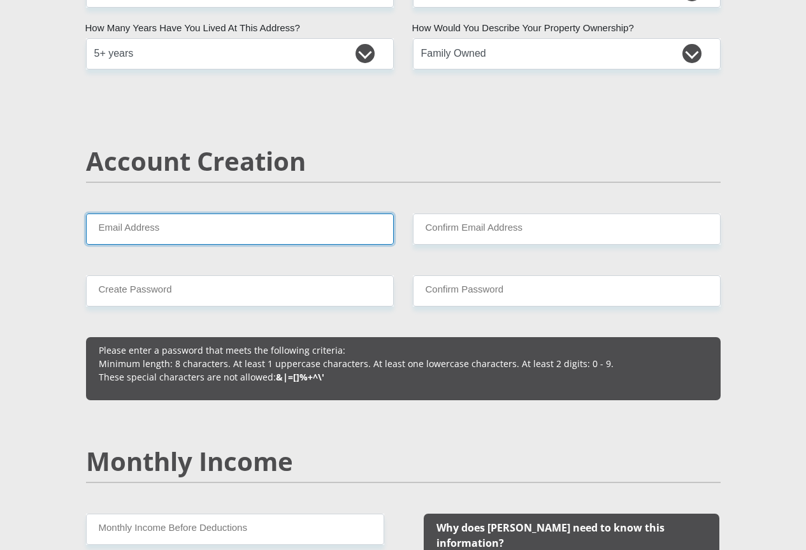
click at [201, 214] on input "Email Address" at bounding box center [240, 229] width 308 height 31
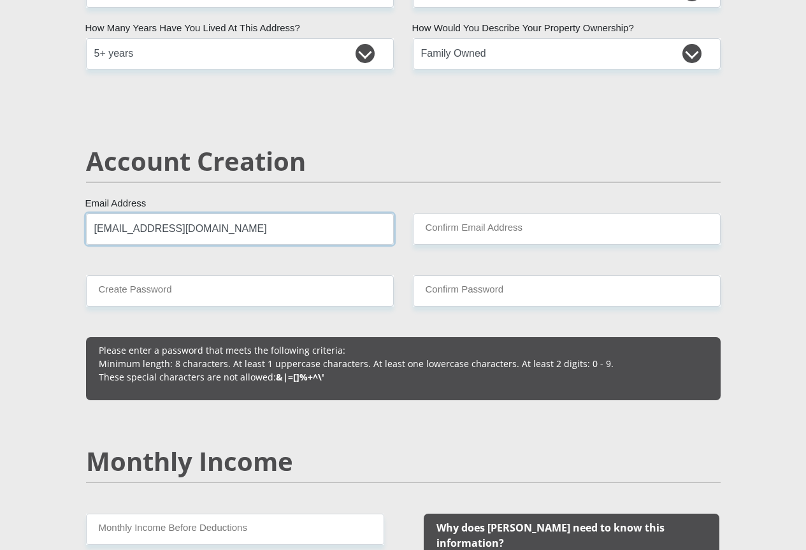
type input "sciocattishelley@gmail.com"
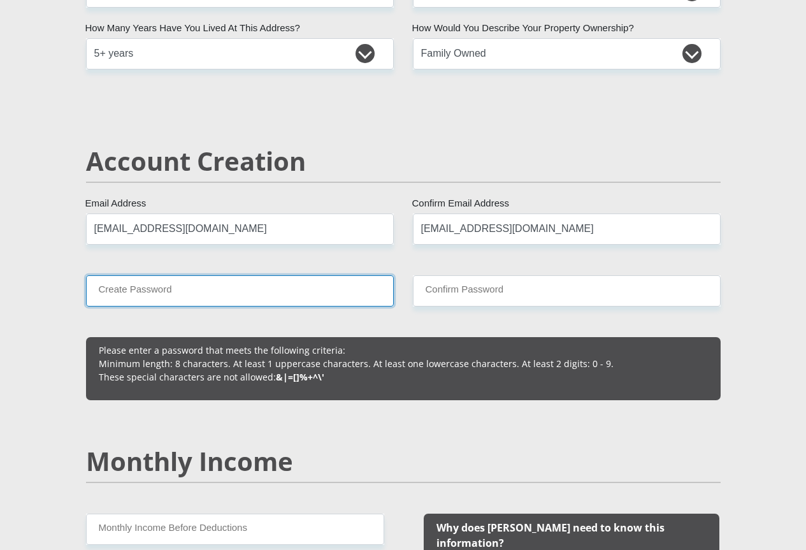
click at [161, 275] on input "Create Password" at bounding box center [240, 290] width 308 height 31
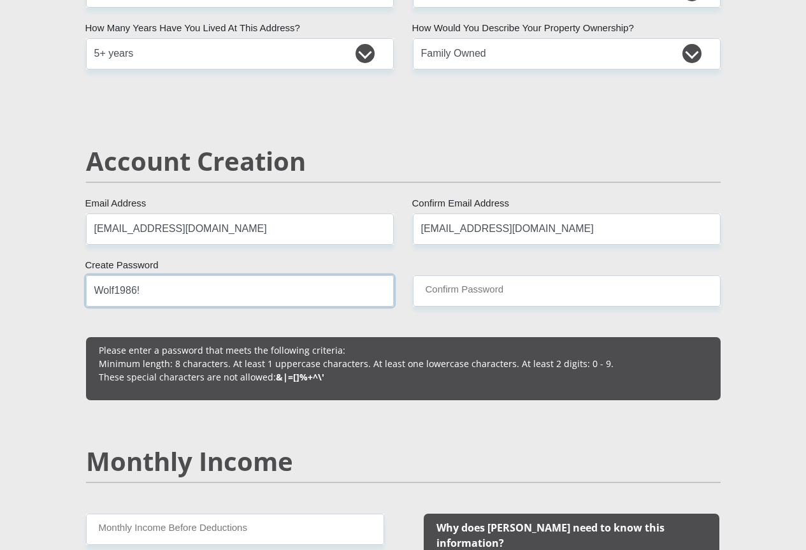
type input "Wolf1986!"
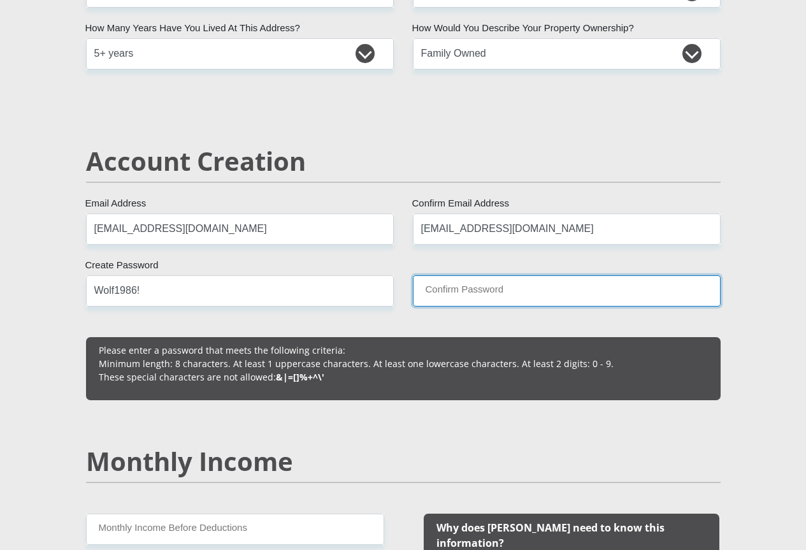
click at [470, 275] on input "Confirm Password" at bounding box center [567, 290] width 308 height 31
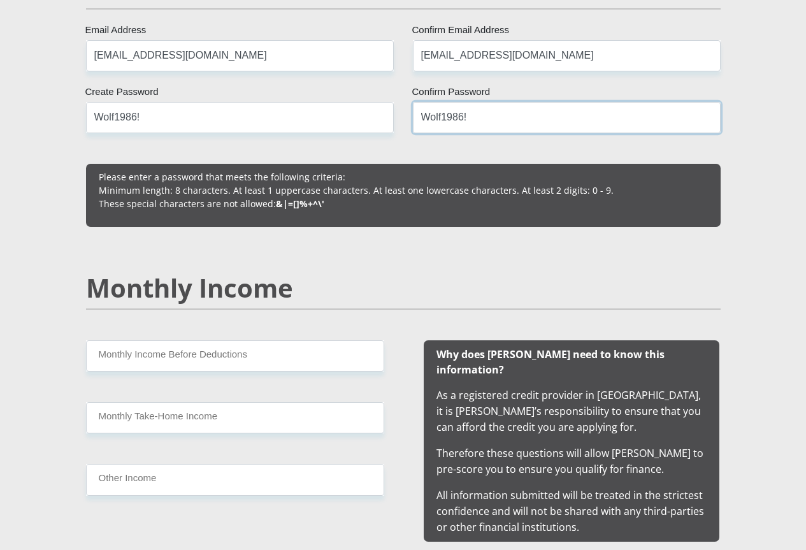
scroll to position [1020, 0]
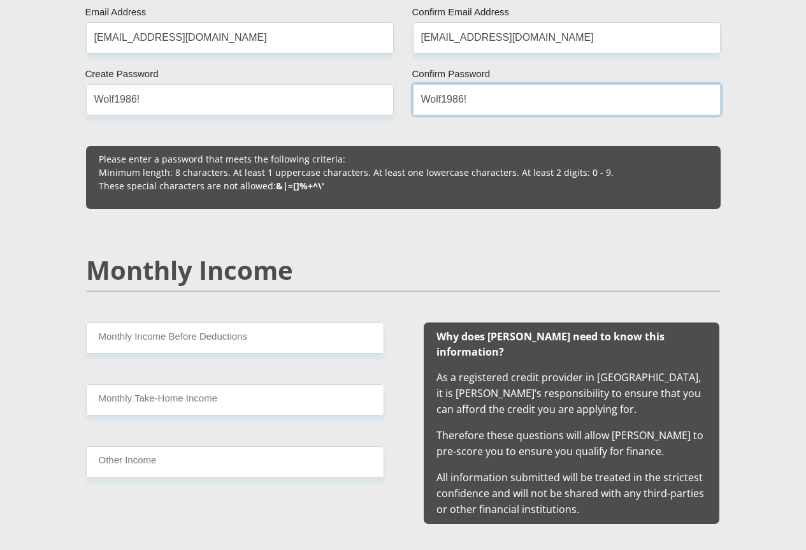
type input "Wolf1986!"
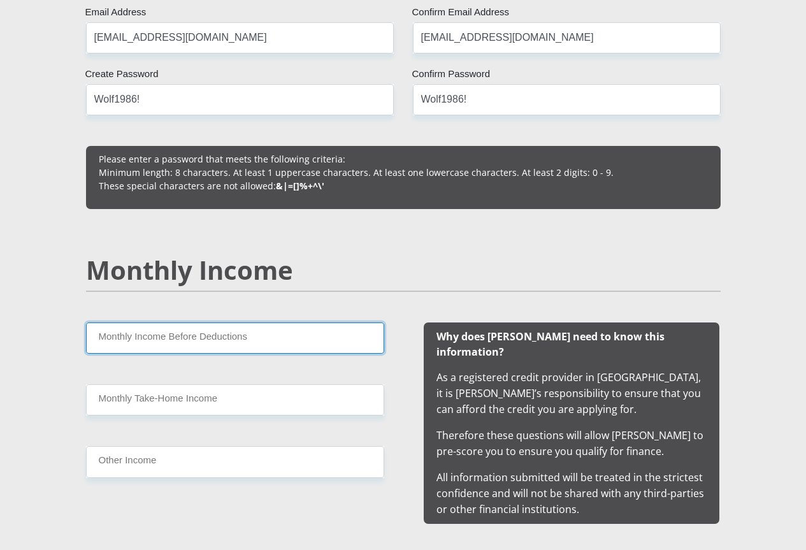
click at [237, 323] on input "Monthly Income Before Deductions" at bounding box center [235, 338] width 298 height 31
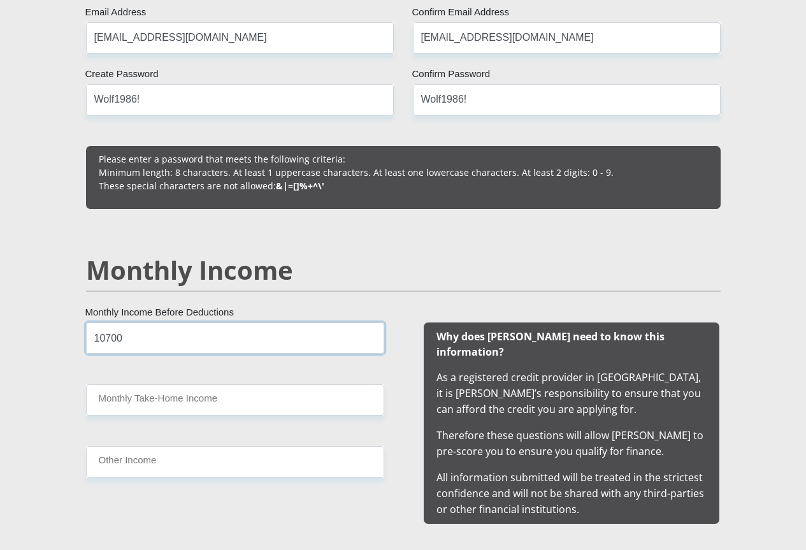
type input "10700"
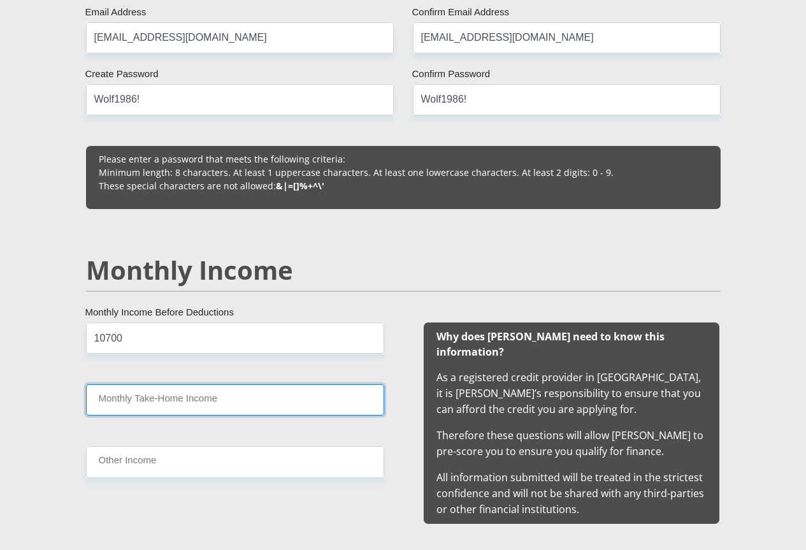
click at [168, 384] on input "Monthly Take-Home Income" at bounding box center [235, 399] width 298 height 31
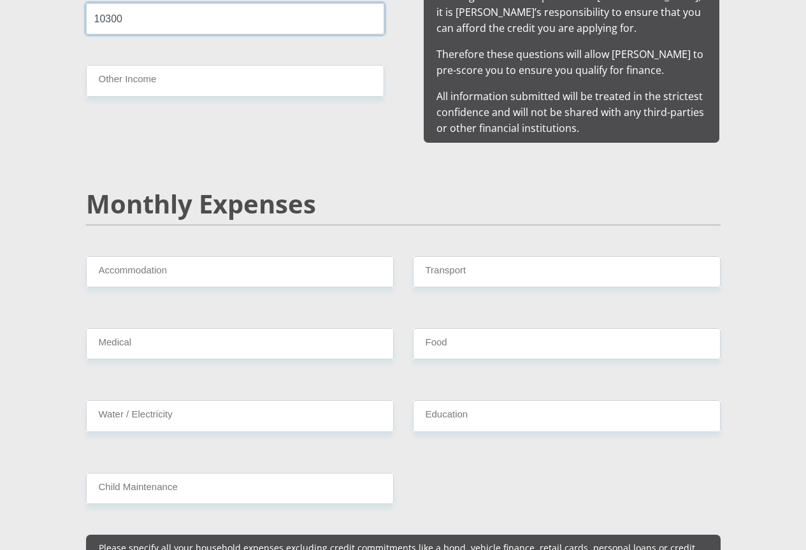
scroll to position [1402, 0]
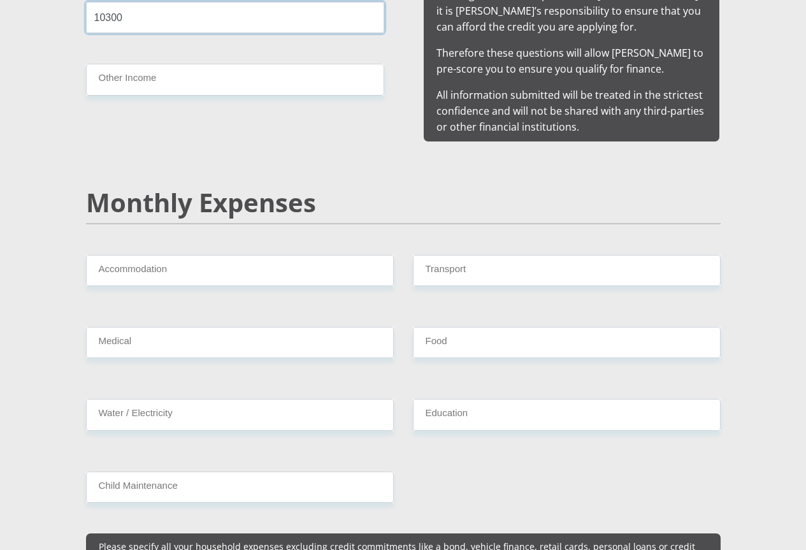
type input "10300"
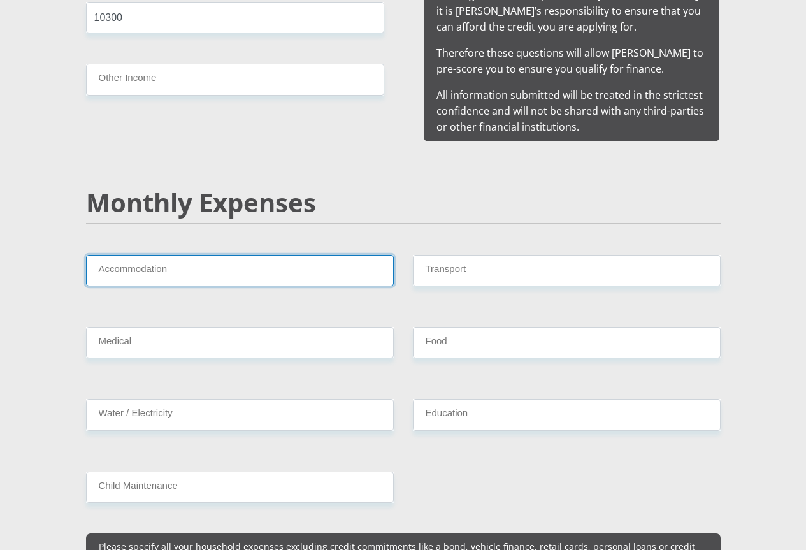
click at [122, 255] on input "Accommodation" at bounding box center [240, 270] width 308 height 31
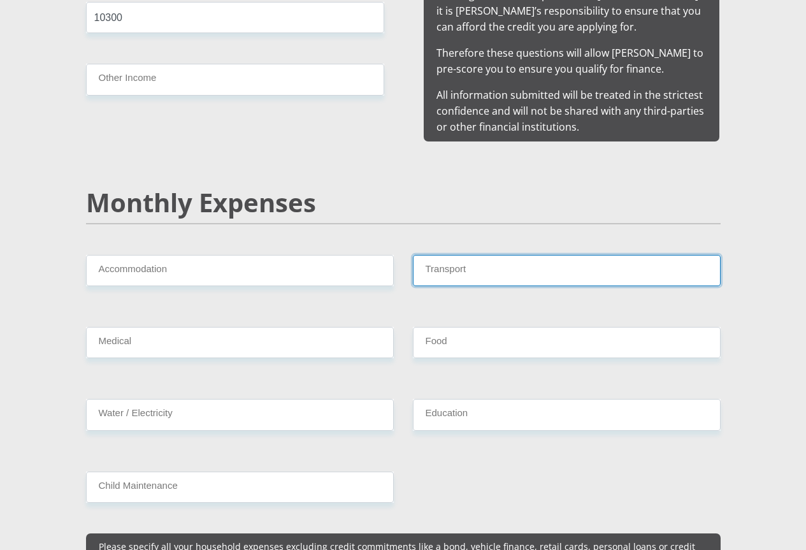
click at [471, 255] on input "Transport" at bounding box center [567, 270] width 308 height 31
type input "1000"
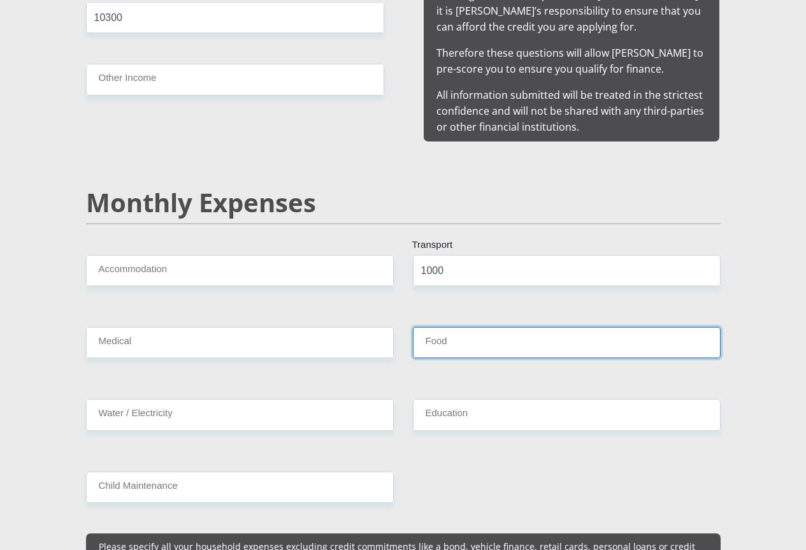
click at [471, 327] on input "Food" at bounding box center [567, 342] width 308 height 31
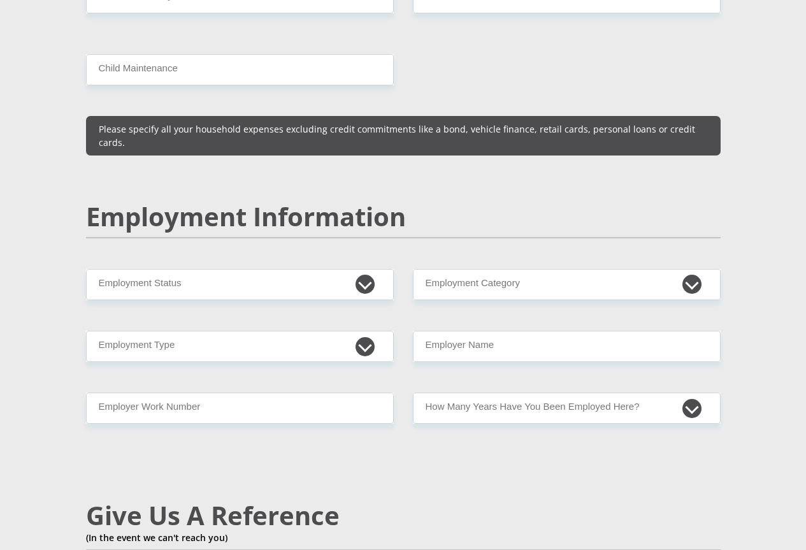
scroll to position [1849, 0]
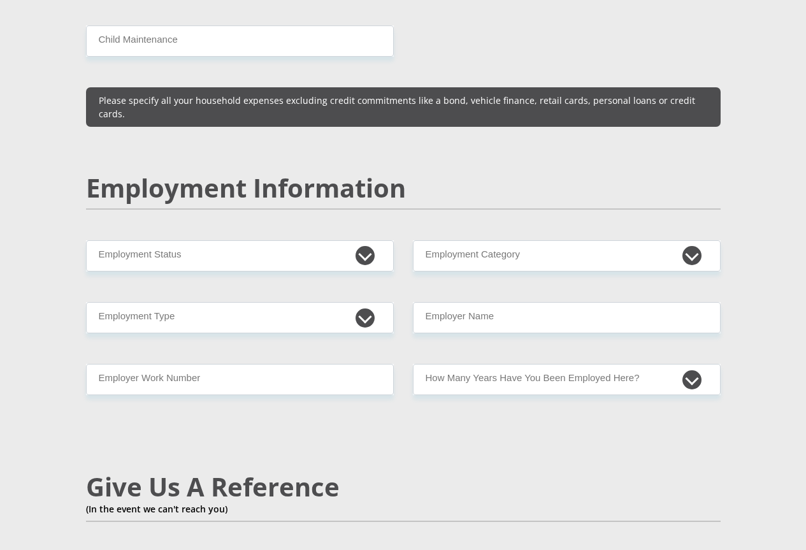
type input "1500"
click at [200, 240] on select "Permanent/Full-time Part-time/Casual Contract Worker Self-Employed Housewife Re…" at bounding box center [240, 255] width 308 height 31
select select "1"
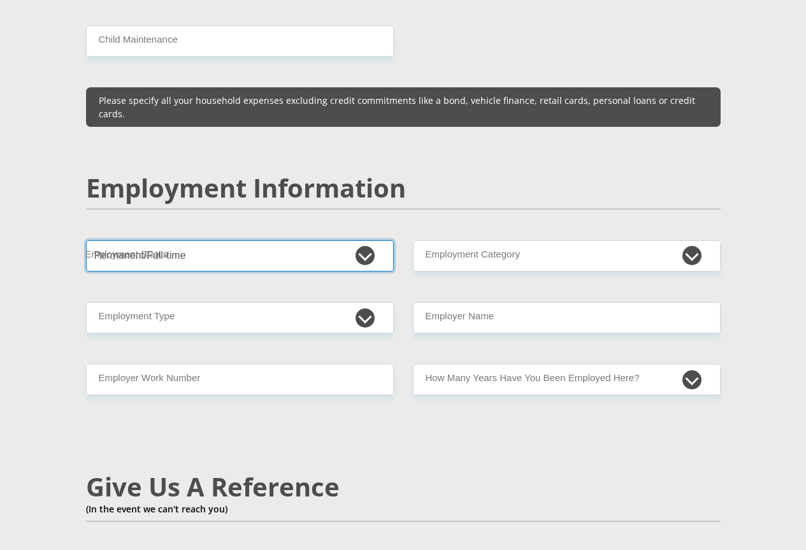
click at [86, 240] on select "Permanent/Full-time Part-time/Casual Contract Worker Self-Employed Housewife Re…" at bounding box center [240, 255] width 308 height 31
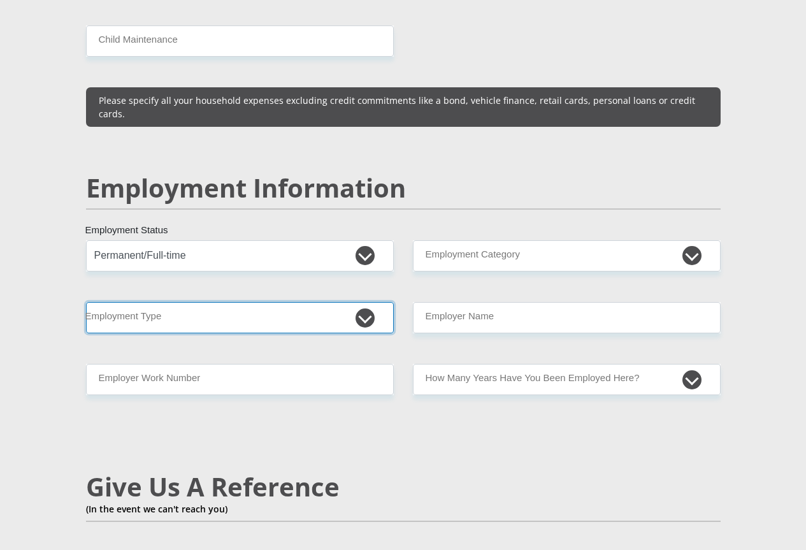
click at [196, 302] on select "College/Lecturer Craft Seller Creative Driver Executive Farmer Forces - Non Com…" at bounding box center [240, 317] width 308 height 31
select select "Office Staff/Clerk"
click at [86, 302] on select "College/Lecturer Craft Seller Creative Driver Executive Farmer Forces - Non Com…" at bounding box center [240, 317] width 308 height 31
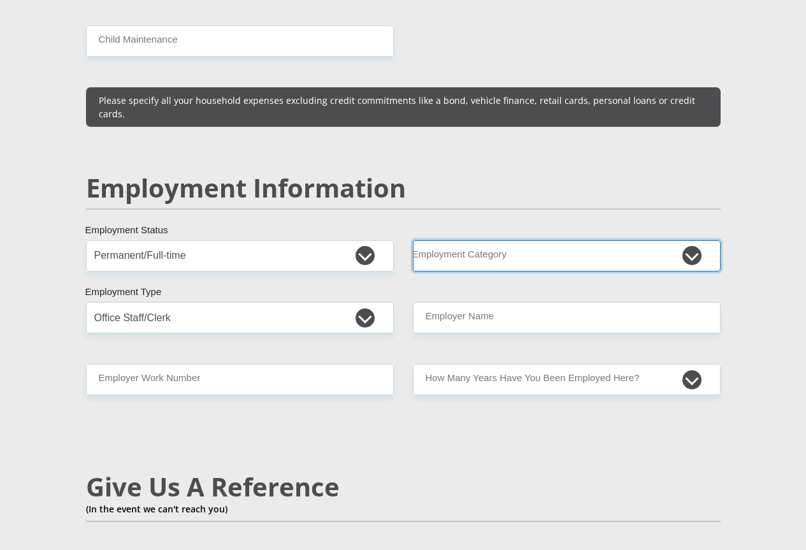
click at [574, 240] on select "AGRICULTURE ALCOHOL & TOBACCO CONSTRUCTION MATERIALS METALLURGY EQUIPMENT FOR R…" at bounding box center [567, 255] width 308 height 31
select select "28"
click at [413, 240] on select "AGRICULTURE ALCOHOL & TOBACCO CONSTRUCTION MATERIALS METALLURGY EQUIPMENT FOR R…" at bounding box center [567, 255] width 308 height 31
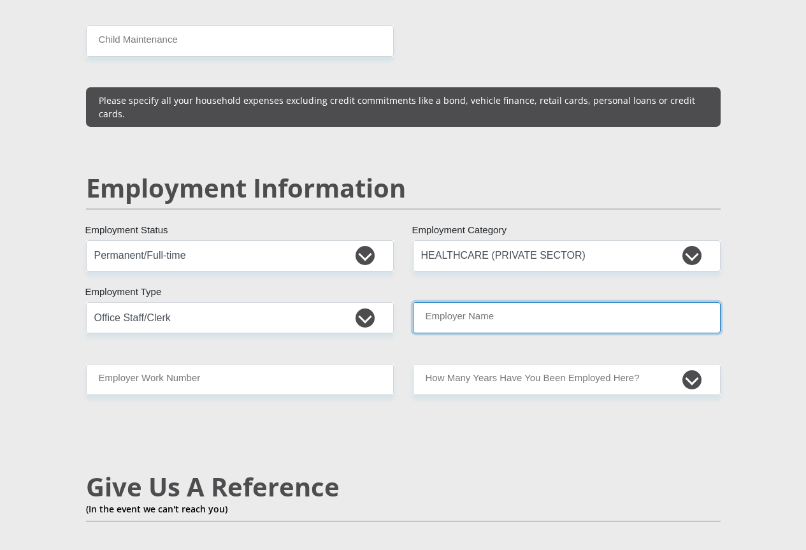
click at [495, 302] on input "Employer Name" at bounding box center [567, 317] width 308 height 31
type input "Roger"
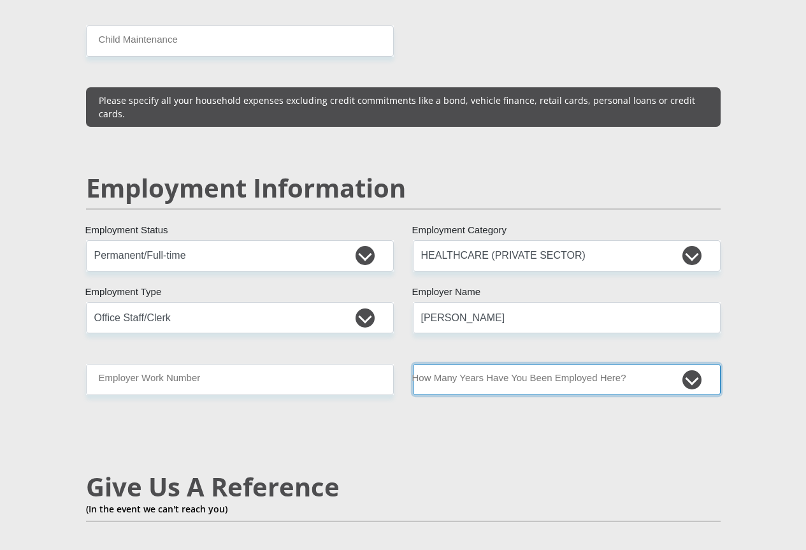
click at [689, 364] on select "less than 1 year 1-3 years 3-5 years 5+ years" at bounding box center [567, 379] width 308 height 31
select select "60"
click at [413, 364] on select "less than 1 year 1-3 years 3-5 years 5+ years" at bounding box center [567, 379] width 308 height 31
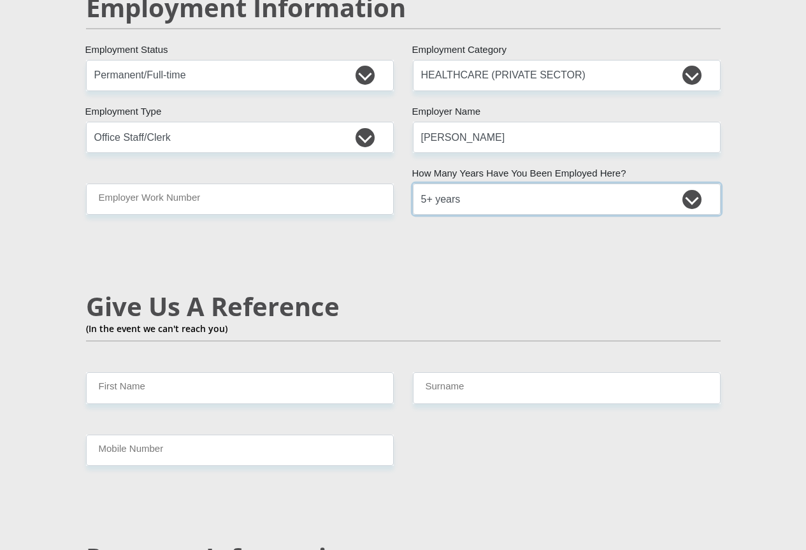
scroll to position [2103, 0]
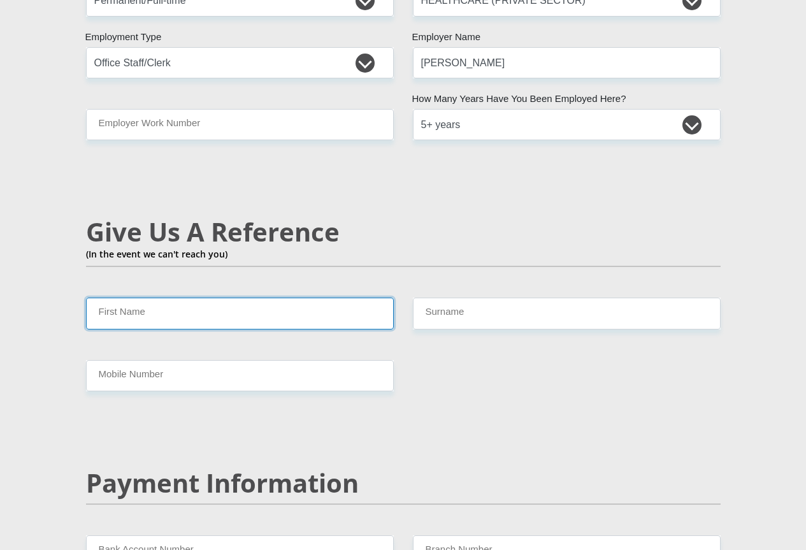
click at [168, 298] on input "First Name" at bounding box center [240, 313] width 308 height 31
type input "Tavia"
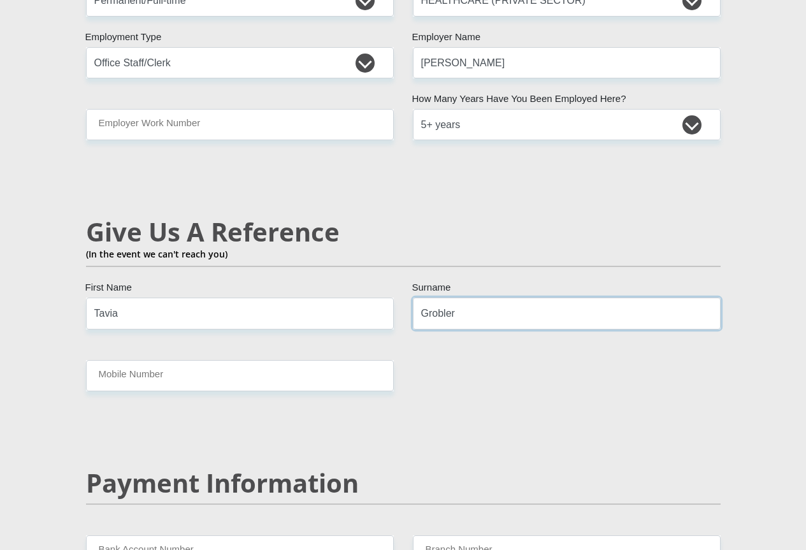
type input "Grobler"
type input "0762748053"
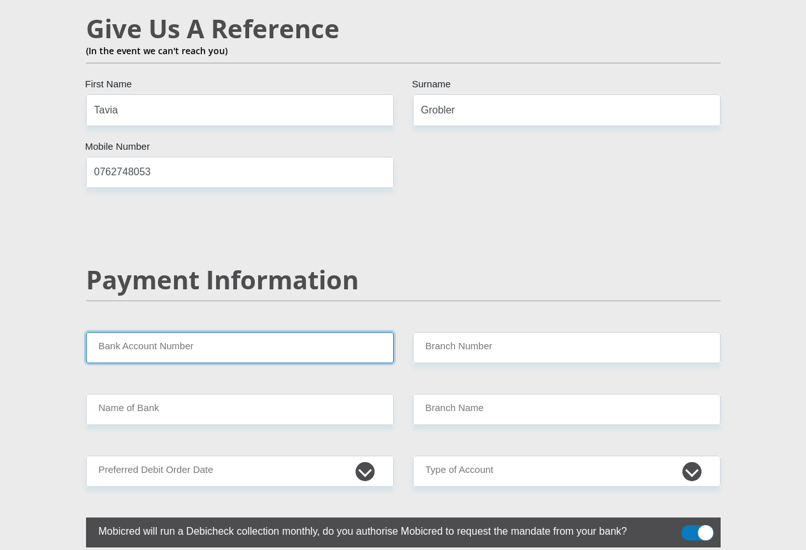
scroll to position [2358, 0]
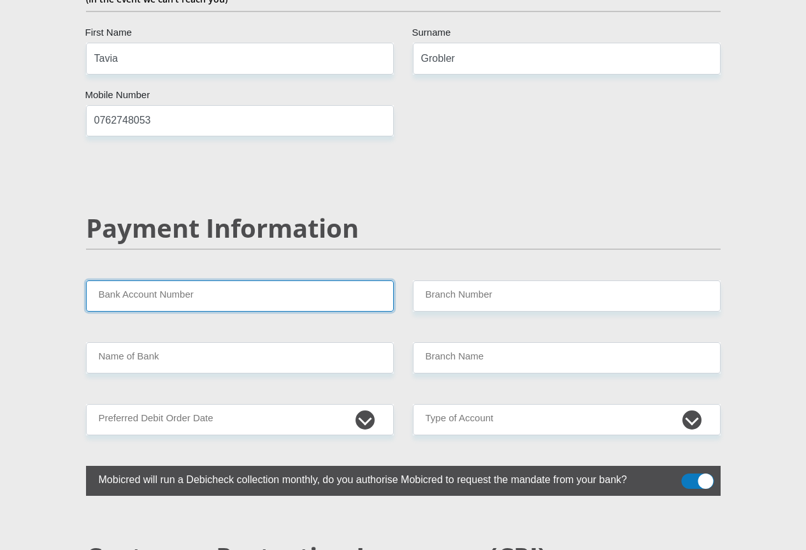
click at [159, 280] on input "Bank Account Number" at bounding box center [240, 295] width 308 height 31
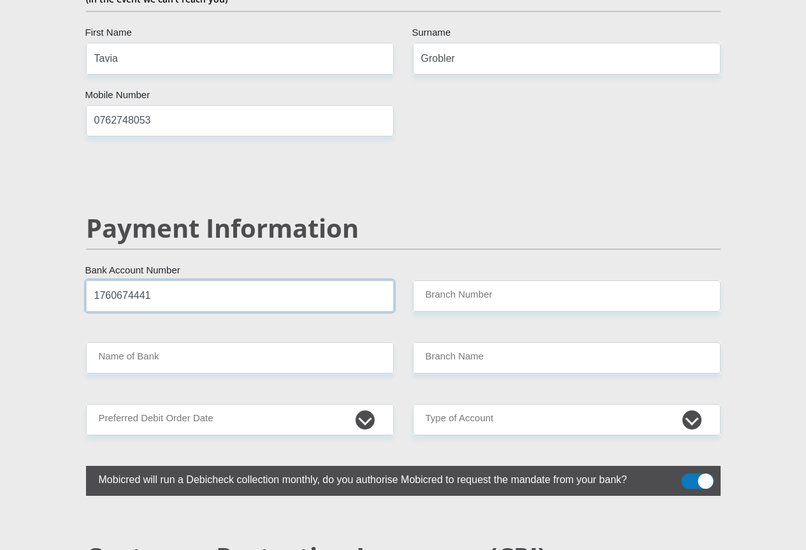
type input "1760674441"
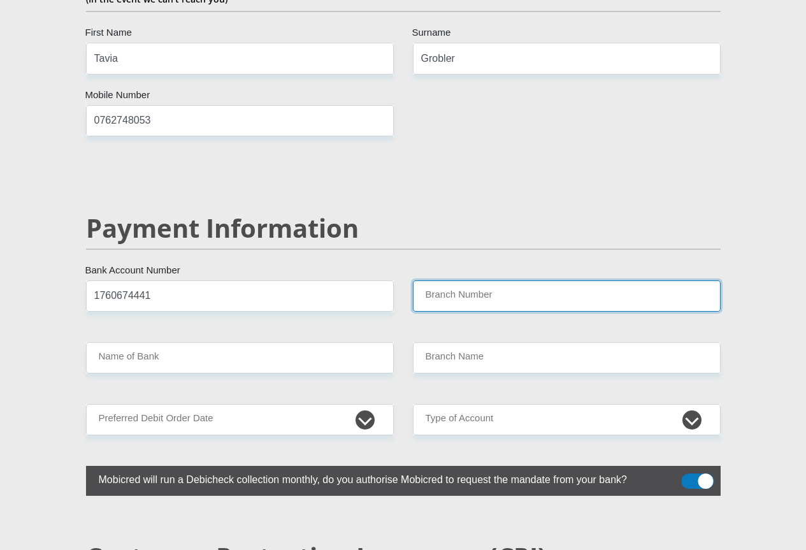
click at [453, 280] on input "Branch Number" at bounding box center [567, 295] width 308 height 31
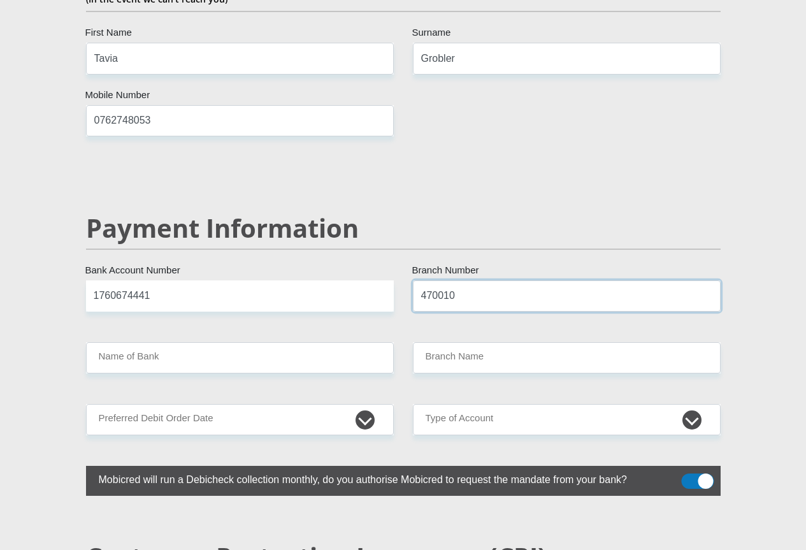
type input "470010"
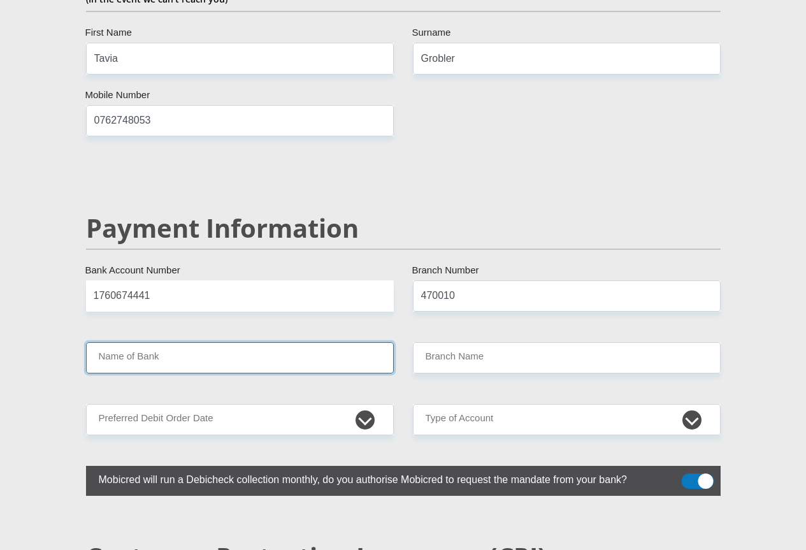
drag, startPoint x: 211, startPoint y: 294, endPoint x: 203, endPoint y: 294, distance: 8.3
click at [203, 342] on input "Name of Bank" at bounding box center [240, 357] width 308 height 31
type input "CAPITEC BANK LIMITED"
type input "CAPITEC BANK CPC"
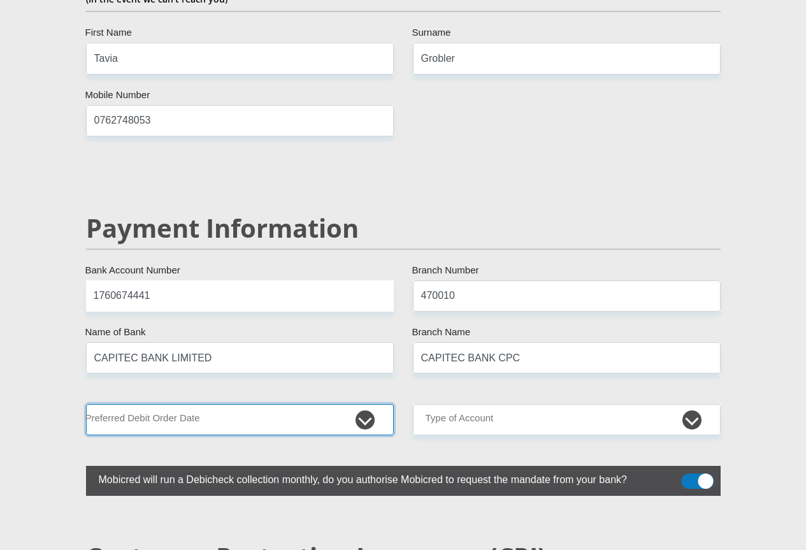
click at [287, 404] on select "1st 2nd 3rd 4th 5th 7th 18th 19th 20th 21st 22nd 23rd 24th 25th 26th 27th 28th …" at bounding box center [240, 419] width 308 height 31
select select "26"
click at [86, 404] on select "1st 2nd 3rd 4th 5th 7th 18th 19th 20th 21st 22nd 23rd 24th 25th 26th 27th 28th …" at bounding box center [240, 419] width 308 height 31
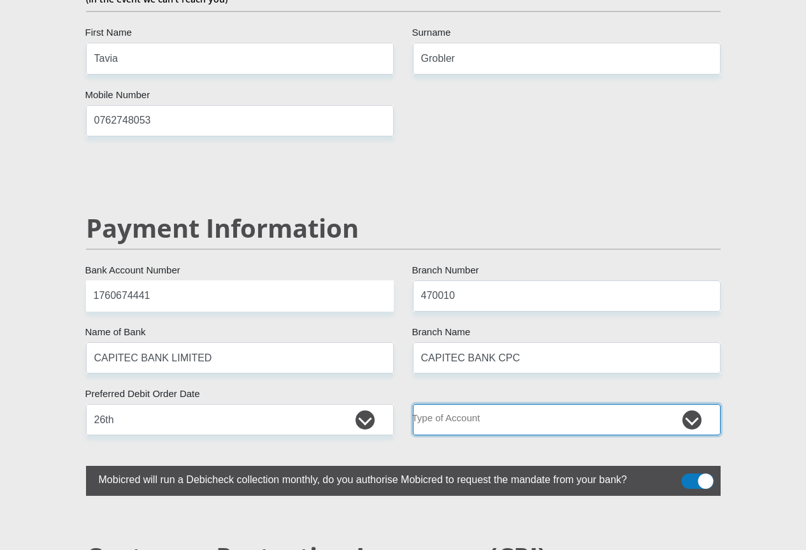
click at [511, 404] on select "Cheque Savings" at bounding box center [567, 419] width 308 height 31
select select "SAV"
click at [413, 404] on select "Cheque Savings" at bounding box center [567, 419] width 308 height 31
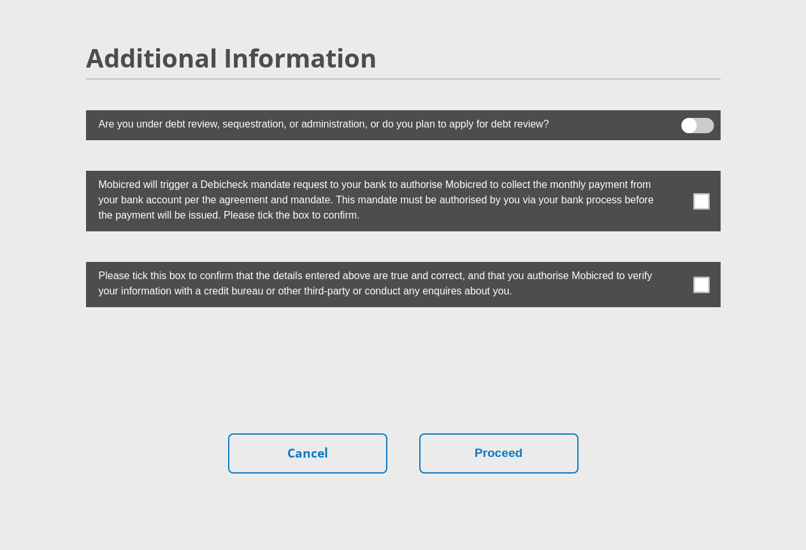
scroll to position [3508, 0]
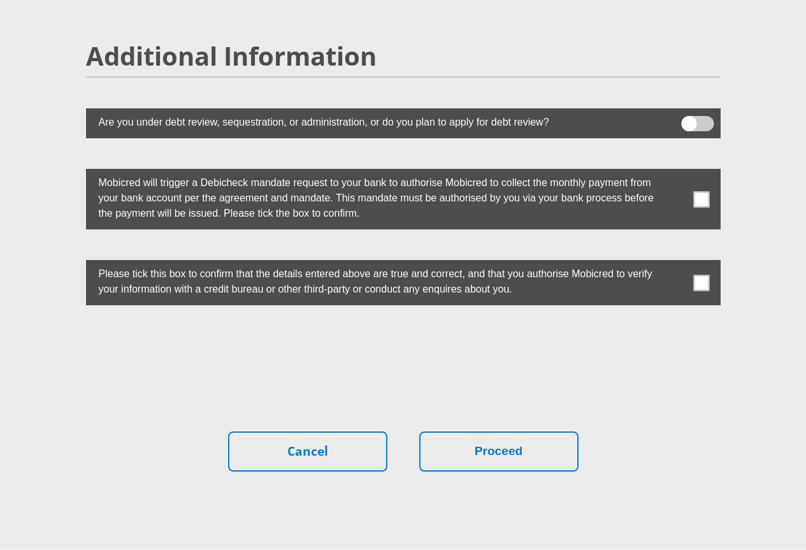
click at [703, 191] on span at bounding box center [702, 199] width 16 height 16
click at [676, 172] on input "checkbox" at bounding box center [676, 172] width 0 height 0
click at [705, 275] on span at bounding box center [702, 283] width 16 height 16
click at [676, 263] on input "checkbox" at bounding box center [676, 263] width 0 height 0
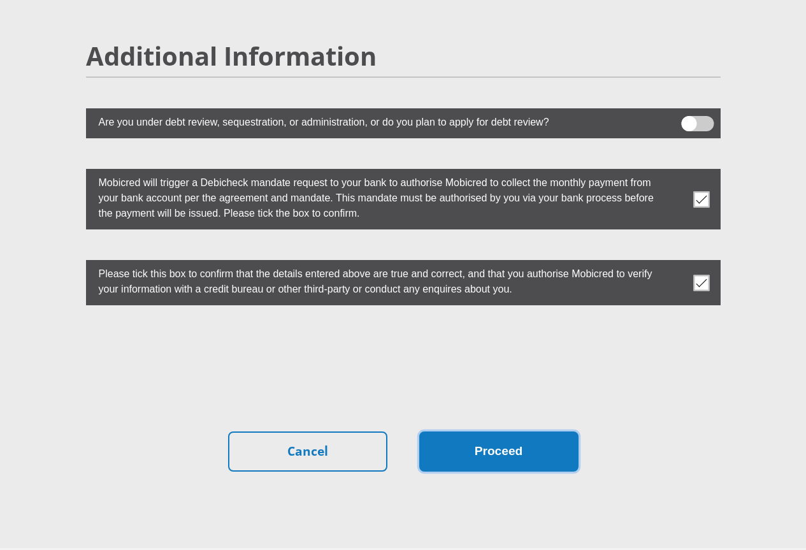
click at [528, 432] on button "Proceed" at bounding box center [498, 452] width 159 height 40
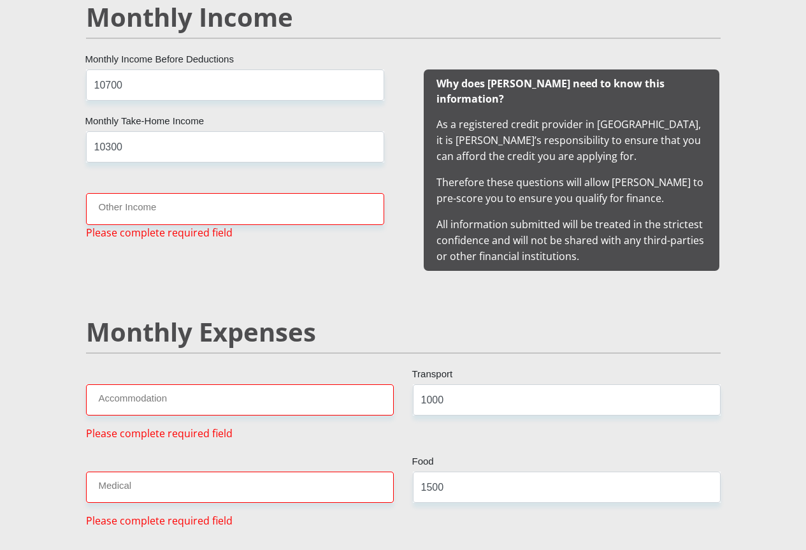
scroll to position [1265, 0]
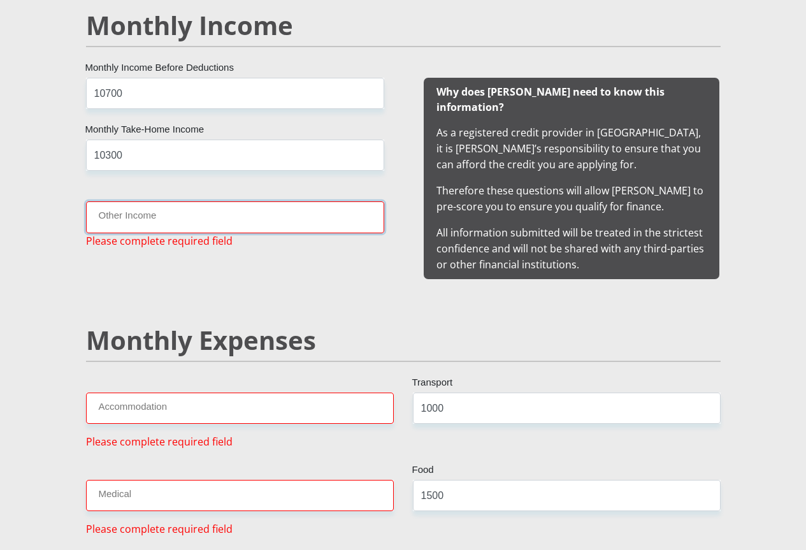
click at [167, 201] on input "Other Income" at bounding box center [235, 216] width 298 height 31
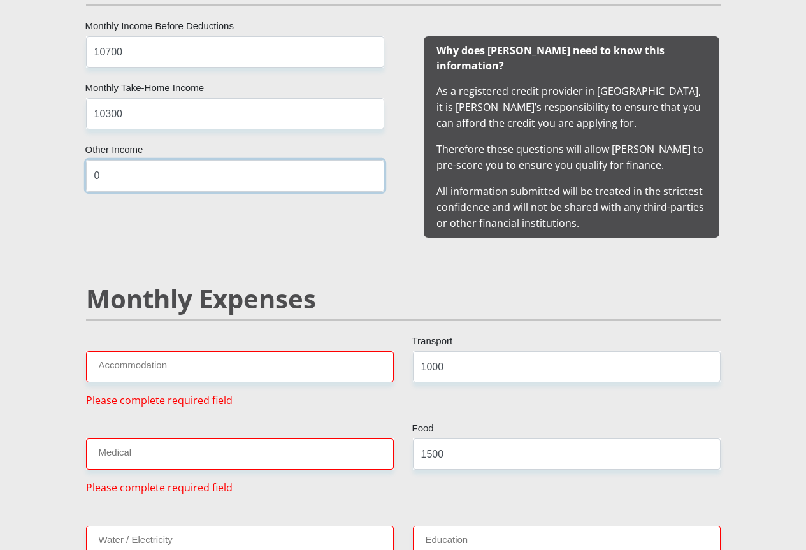
scroll to position [1392, 0]
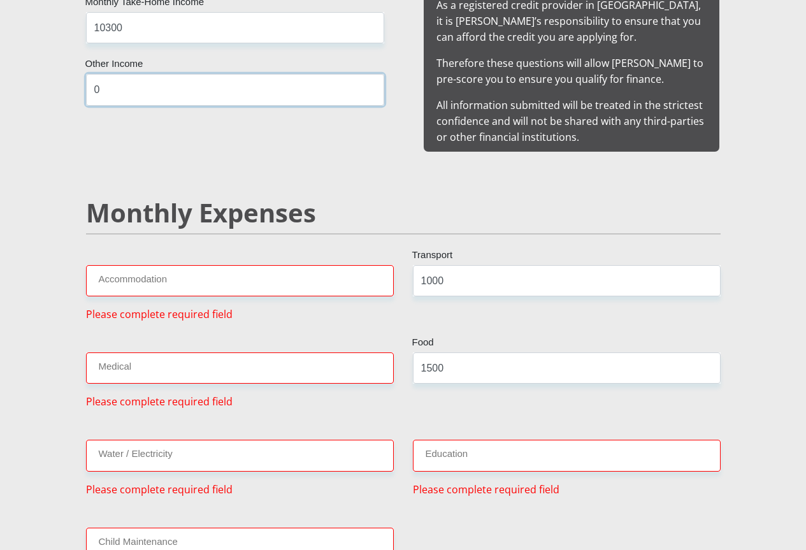
type input "0"
click at [145, 265] on input "Accommodation" at bounding box center [240, 280] width 308 height 31
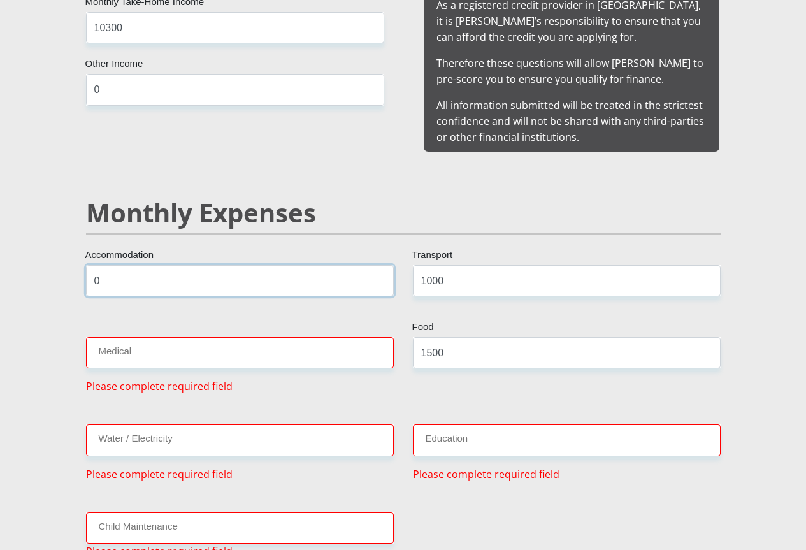
type input "0"
click at [117, 337] on input "Medical" at bounding box center [240, 352] width 308 height 31
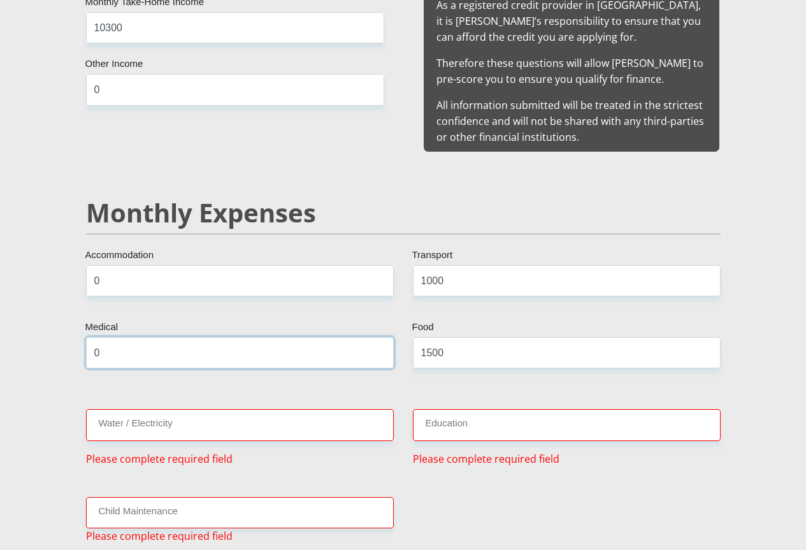
type input "0"
click at [110, 409] on input "Water / Electricity" at bounding box center [240, 424] width 308 height 31
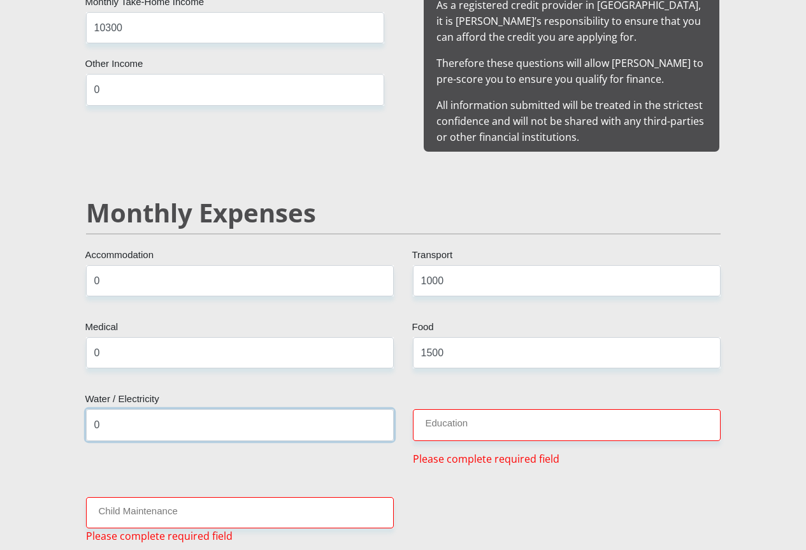
type input "0"
click at [462, 409] on input "Education" at bounding box center [567, 424] width 308 height 31
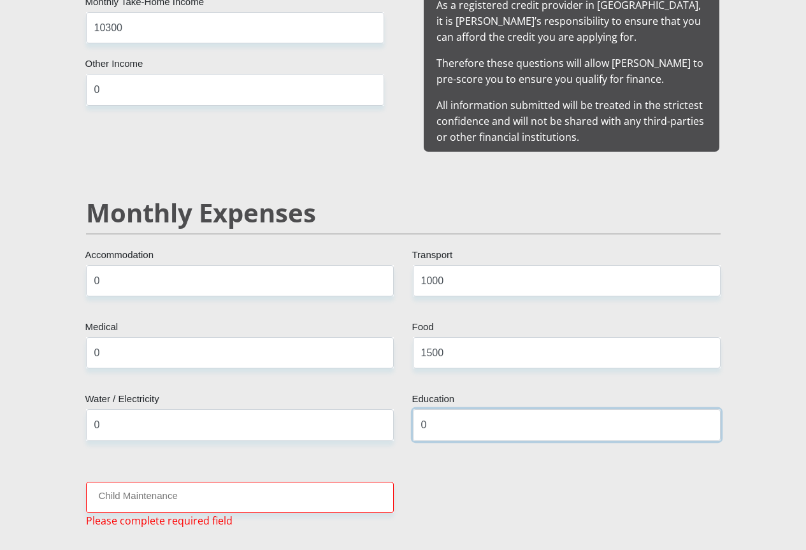
type input "0"
click at [101, 482] on input "Child Maintenance" at bounding box center [240, 497] width 308 height 31
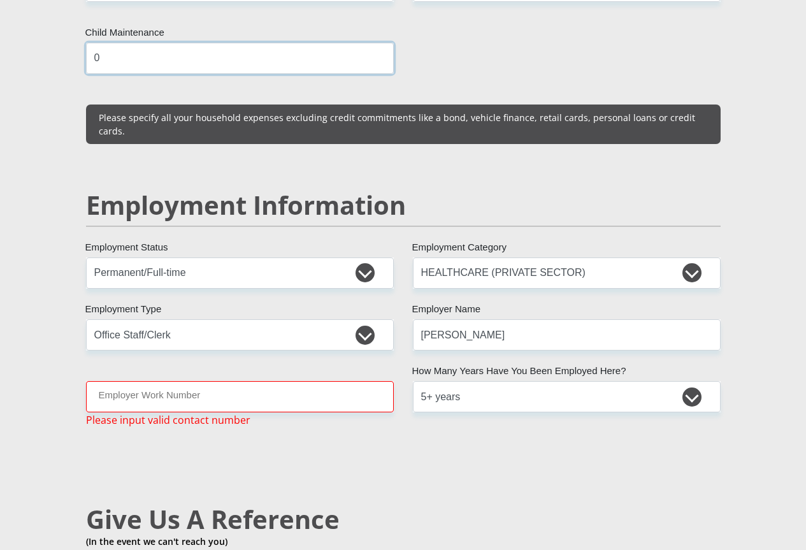
scroll to position [1838, 0]
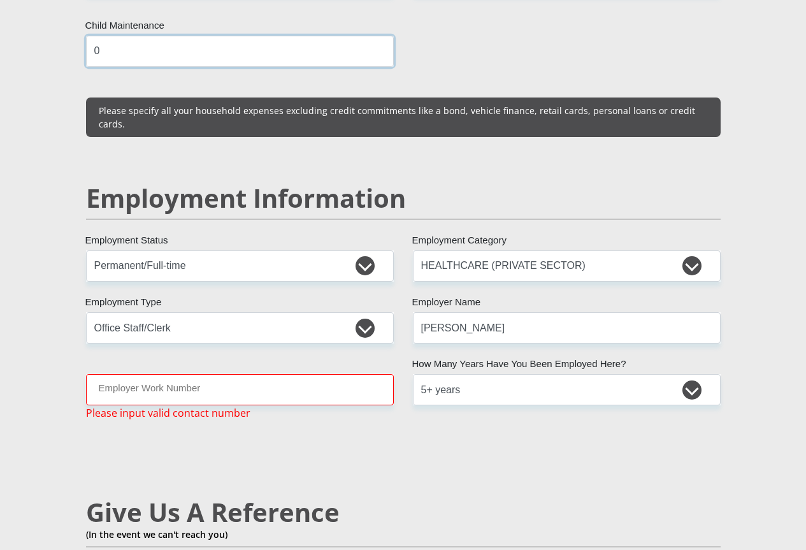
type input "0"
click at [92, 374] on input "Employer Work Number" at bounding box center [240, 389] width 308 height 31
type input "0"
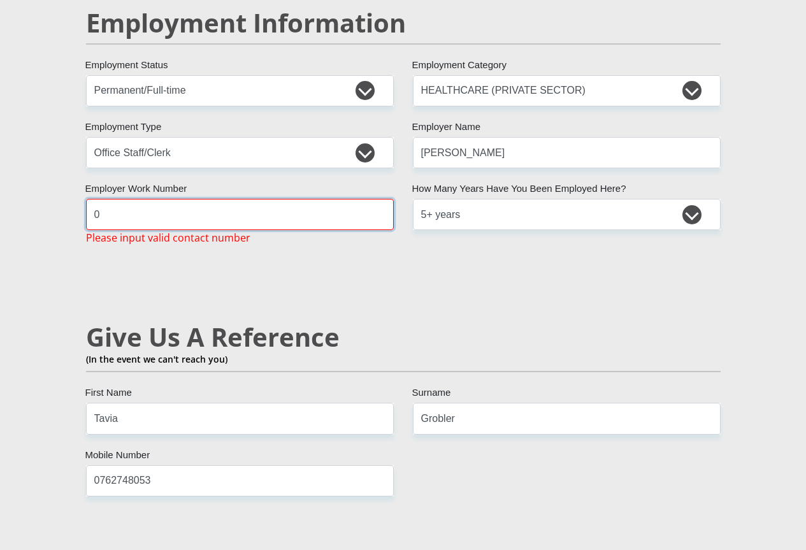
scroll to position [2030, 0]
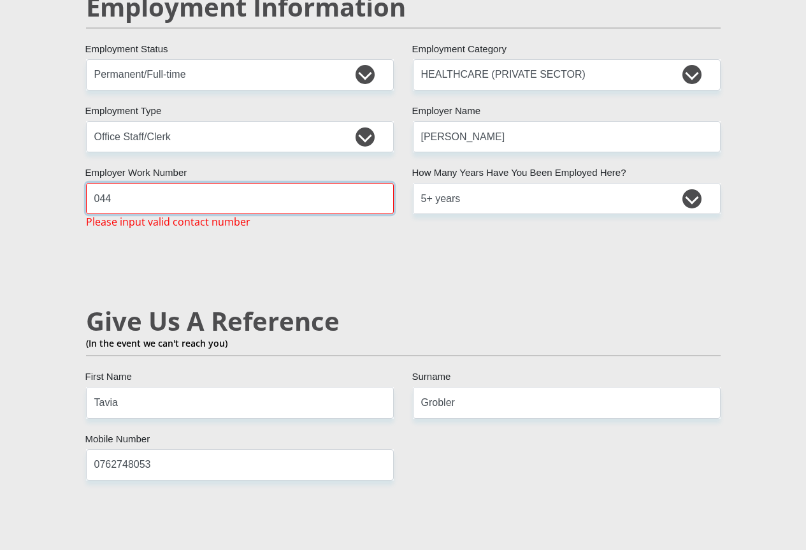
type input "0446912819"
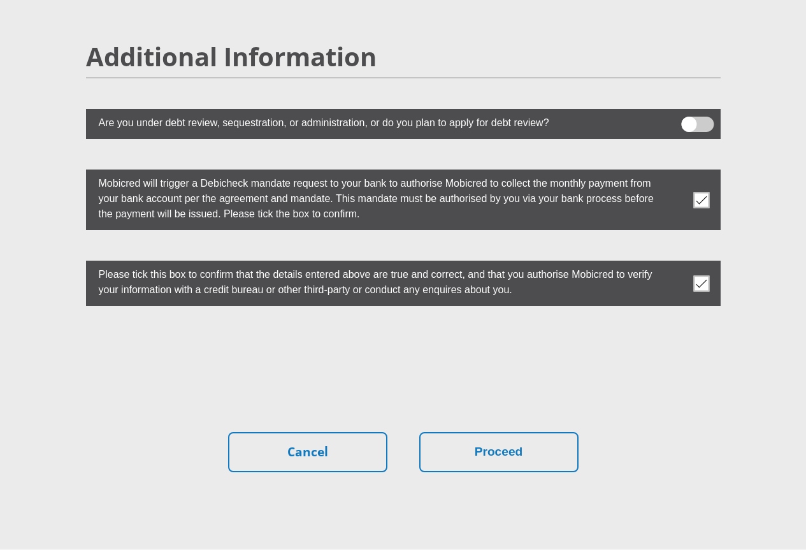
scroll to position [3508, 0]
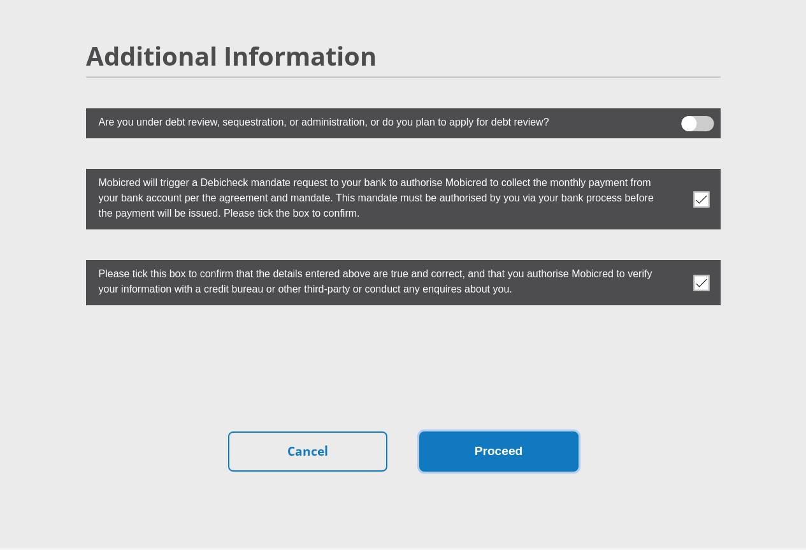
click at [497, 432] on button "Proceed" at bounding box center [498, 452] width 159 height 40
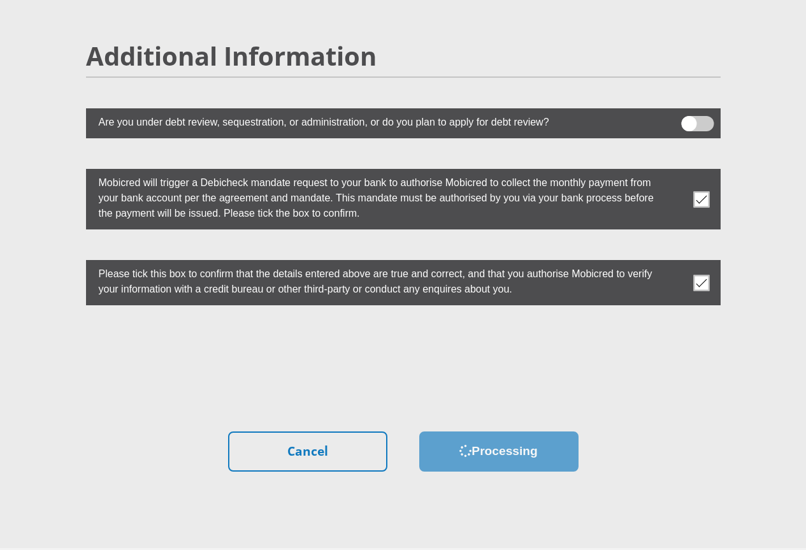
scroll to position [0, 0]
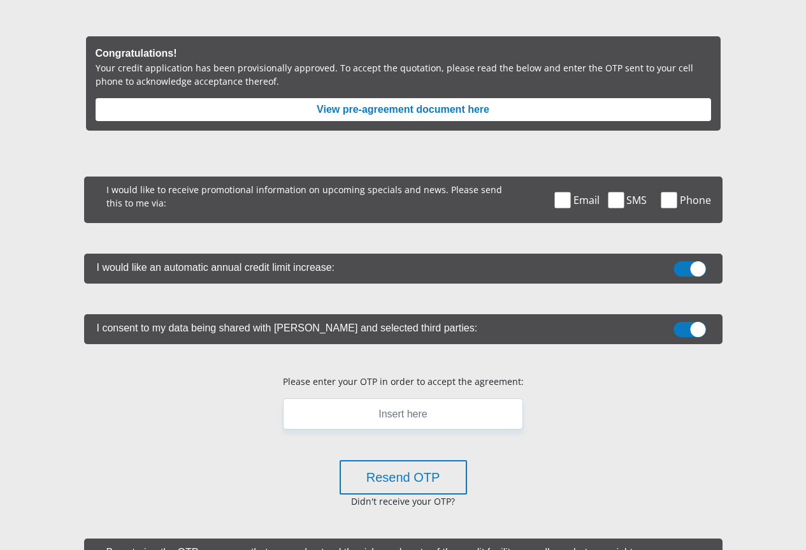
scroll to position [191, 0]
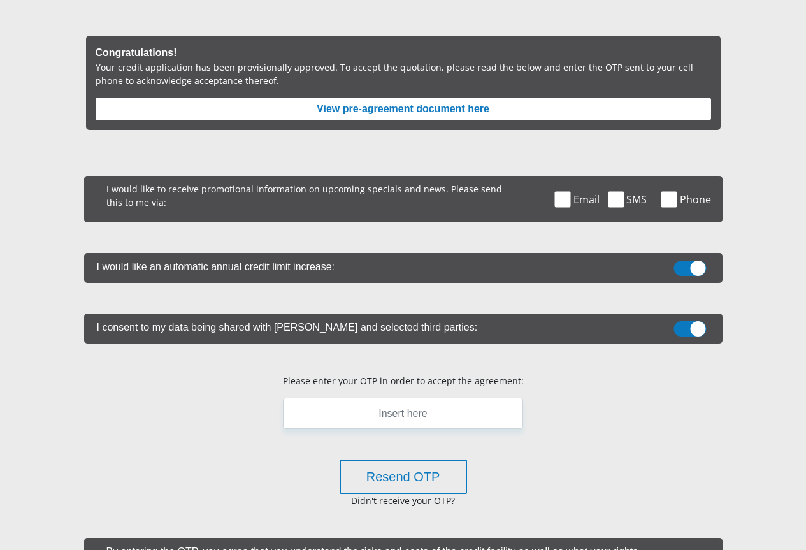
click at [561, 191] on span at bounding box center [563, 199] width 16 height 16
click at [577, 179] on input "Email" at bounding box center [577, 179] width 0 height 0
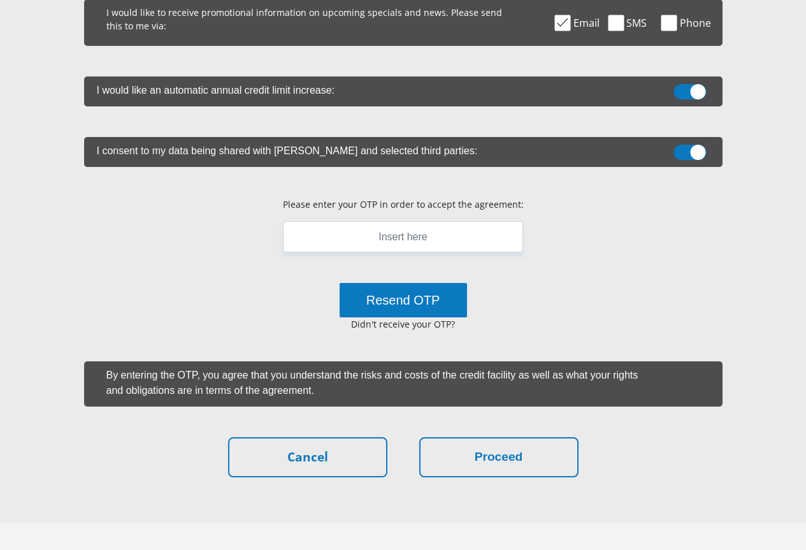
scroll to position [372, 0]
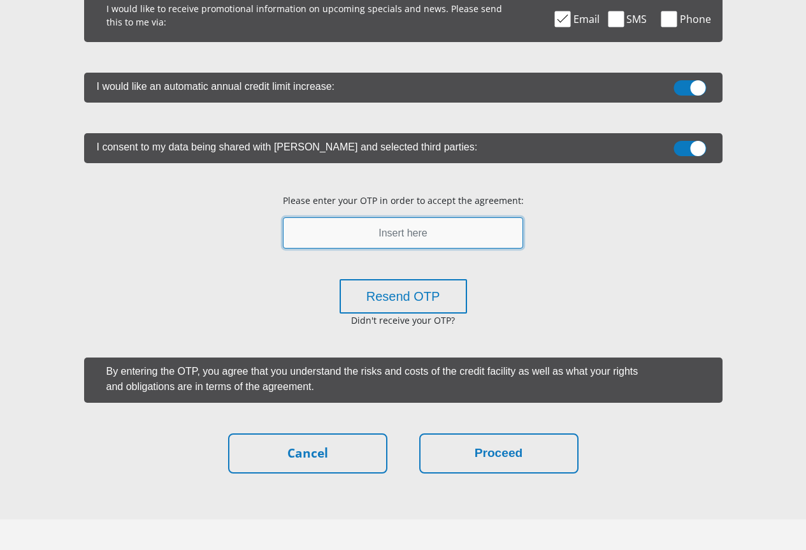
click at [404, 217] on input "text" at bounding box center [403, 232] width 240 height 31
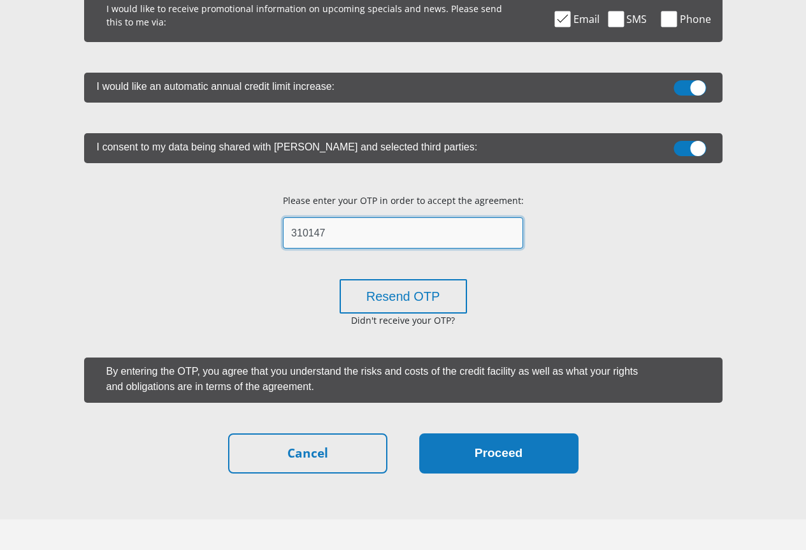
type input "310147"
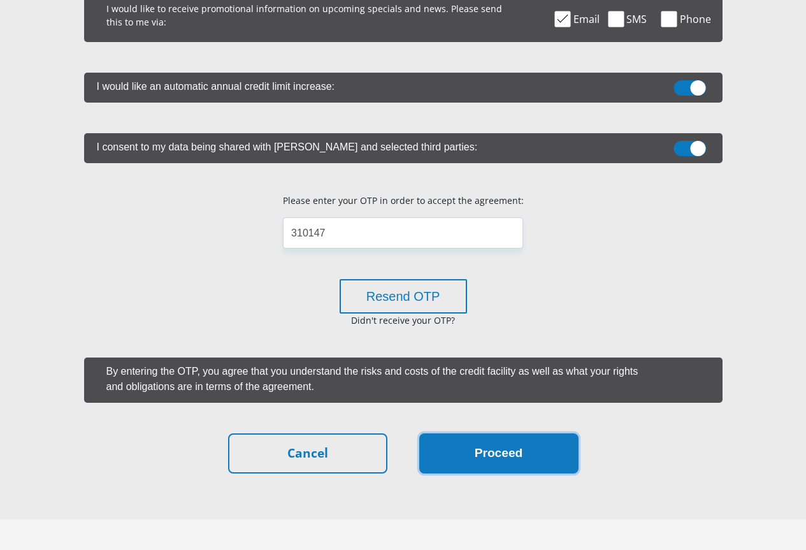
click at [514, 433] on button "Proceed" at bounding box center [498, 453] width 159 height 40
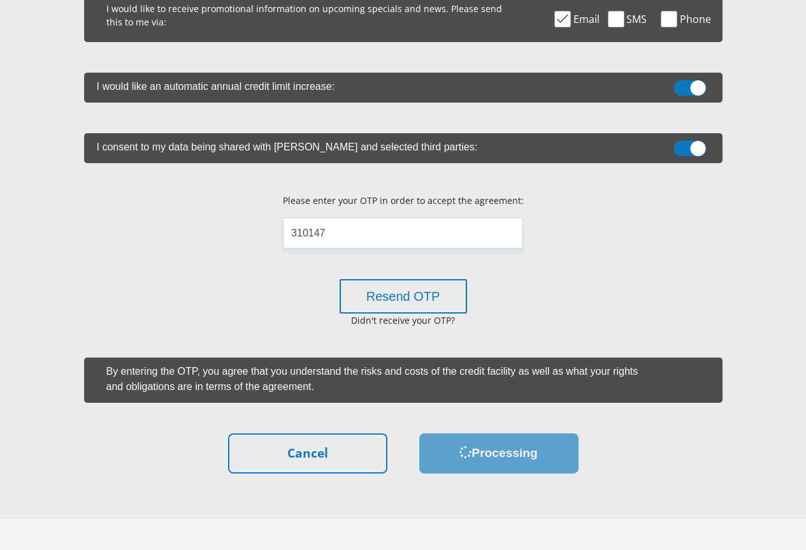
scroll to position [0, 0]
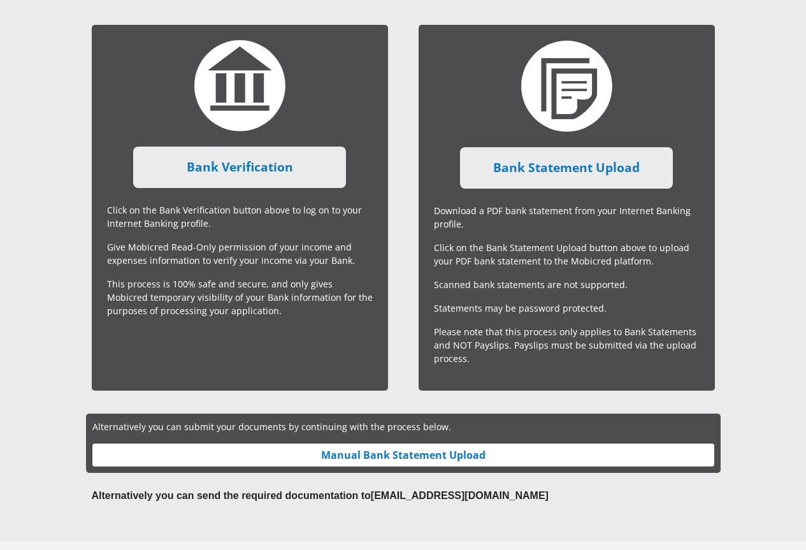
scroll to position [358, 0]
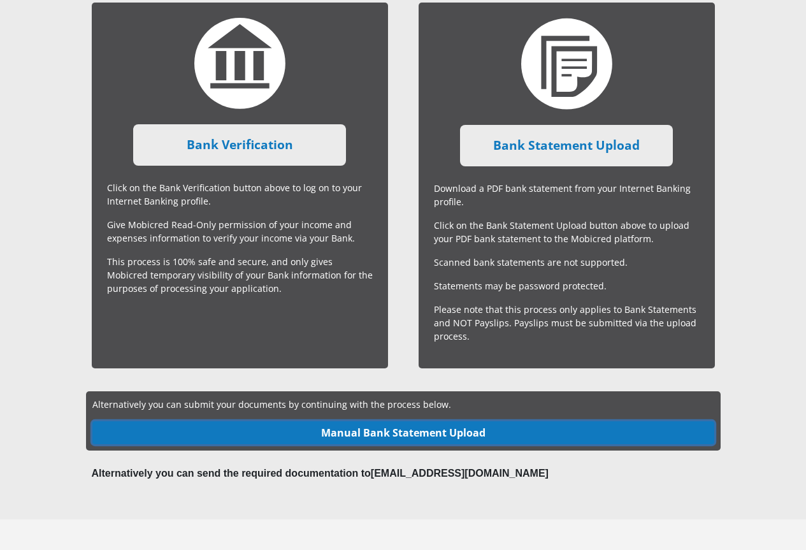
click at [400, 421] on link "Manual Bank Statement Upload" at bounding box center [403, 432] width 622 height 23
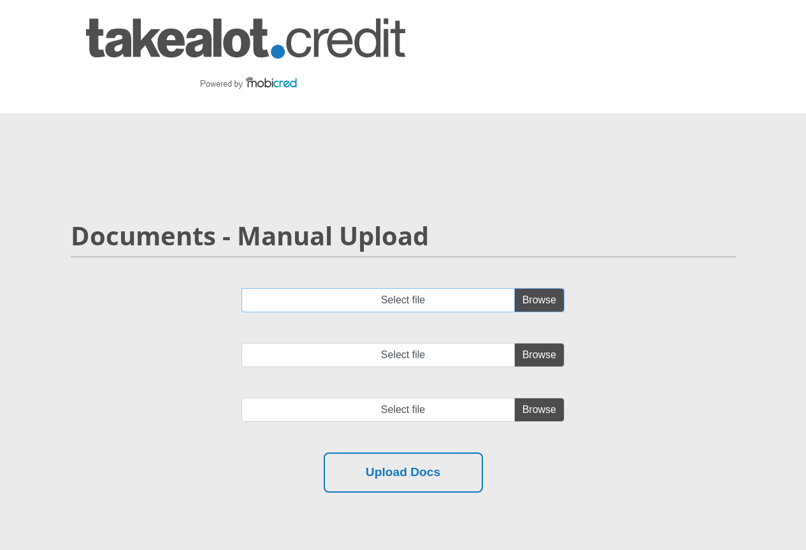
click at [539, 288] on input "Select file" at bounding box center [403, 300] width 323 height 24
type input "C:\fakepath\account_statement_[DATE]_to_[DATE].pdf"
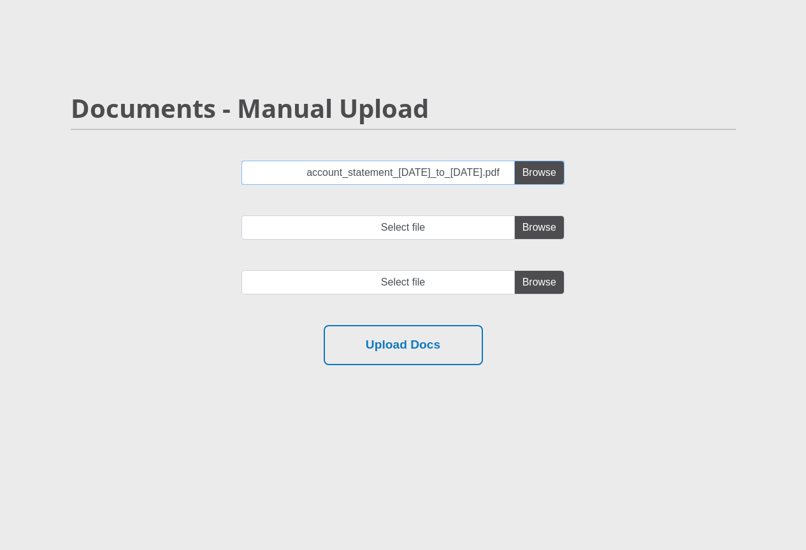
scroll to position [172, 0]
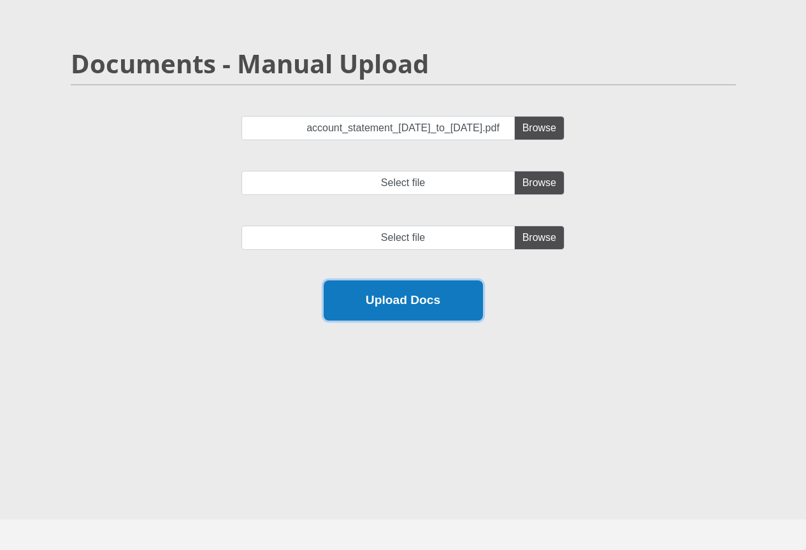
click at [410, 280] on button "Upload Docs" at bounding box center [403, 300] width 159 height 40
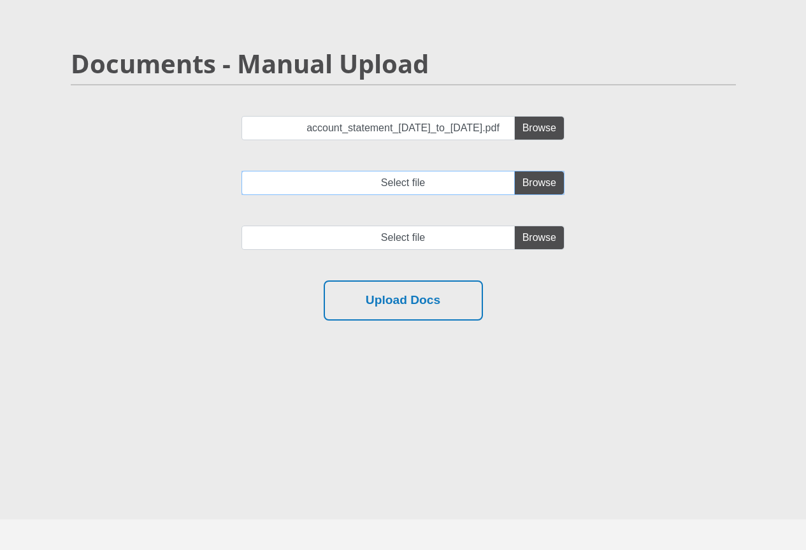
click at [539, 171] on input "Select file" at bounding box center [403, 183] width 323 height 24
type input "C:\fakepath\account_statement_[DATE]_to_[DATE].pdf"
click at [528, 226] on input "file" at bounding box center [403, 238] width 323 height 24
type input "C:\fakepath\account_statement_[DATE]_to_[DATE].pdf"
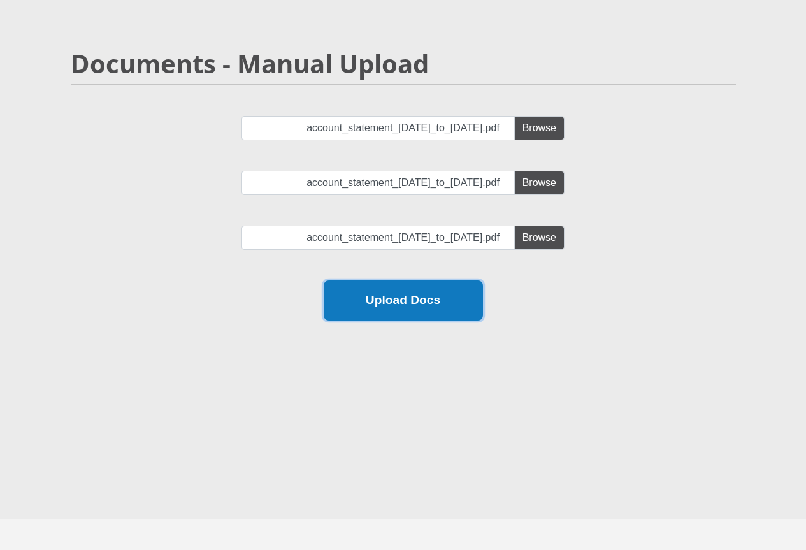
click at [398, 280] on button "Upload Docs" at bounding box center [403, 300] width 159 height 40
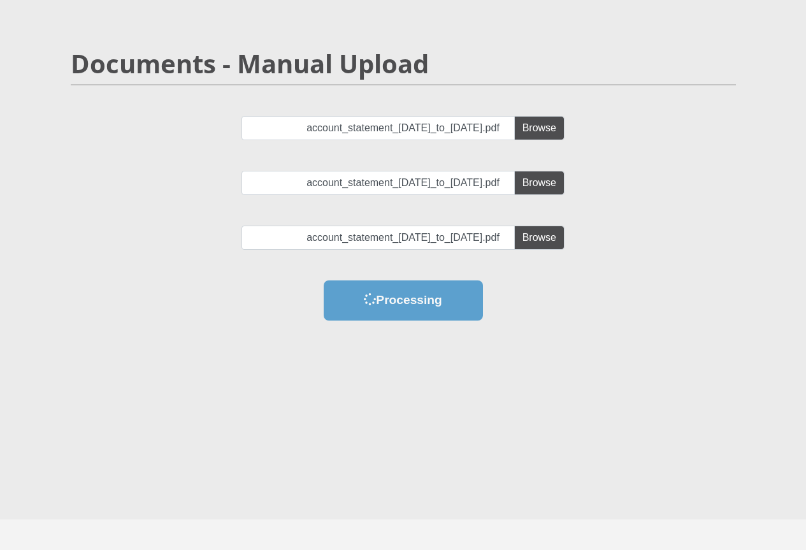
scroll to position [0, 0]
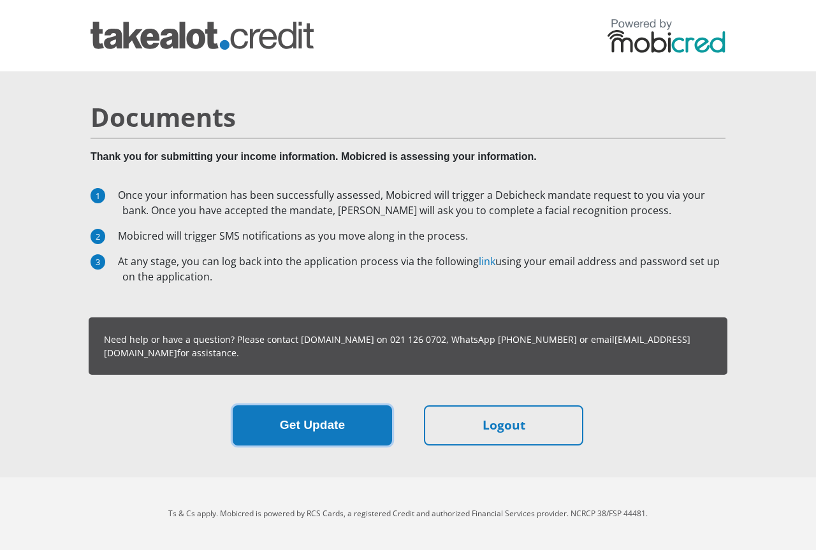
click at [351, 431] on button "Get Update" at bounding box center [312, 425] width 159 height 40
